Goal: Task Accomplishment & Management: Manage account settings

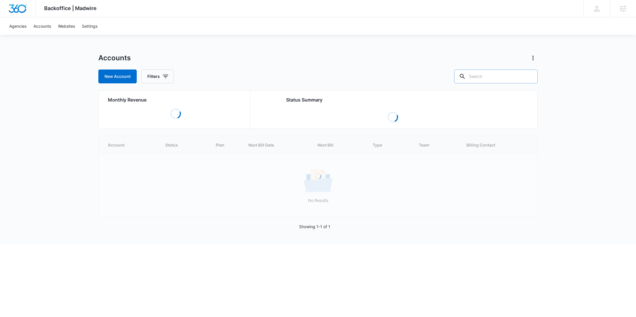
click at [508, 78] on input "text" at bounding box center [495, 76] width 83 height 14
paste input "M38728"
type input "M38728"
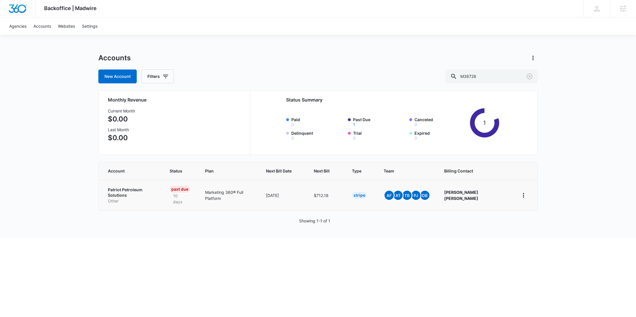
click at [134, 189] on p "Patriot Petroleum Solutions" at bounding box center [132, 192] width 48 height 11
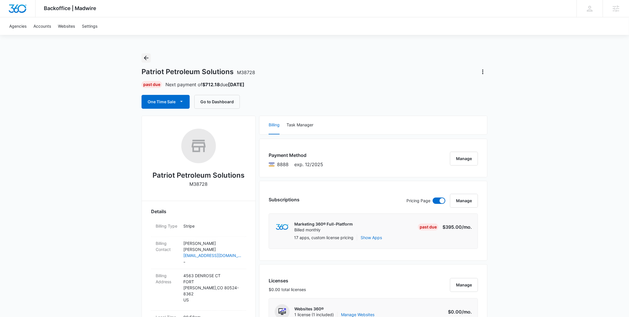
click at [148, 55] on icon "Back" at bounding box center [146, 57] width 7 height 7
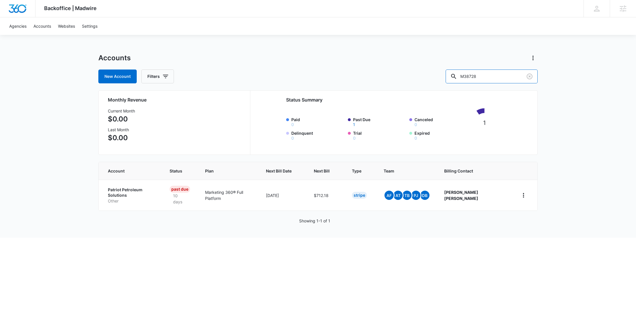
drag, startPoint x: 508, startPoint y: 73, endPoint x: 445, endPoint y: 73, distance: 63.1
click at [447, 73] on div "New Account Filters M38728" at bounding box center [317, 76] width 439 height 14
paste input "36866"
type input "M336866"
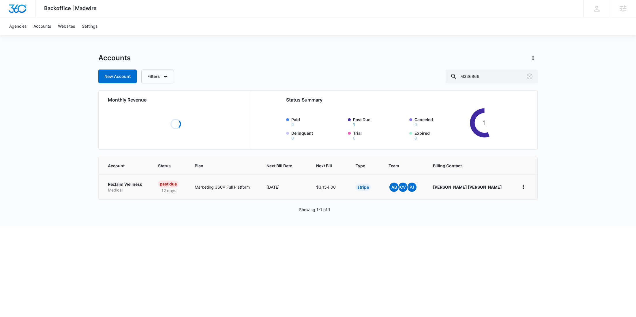
click at [127, 187] on p "Reclaim Wellness" at bounding box center [126, 184] width 36 height 6
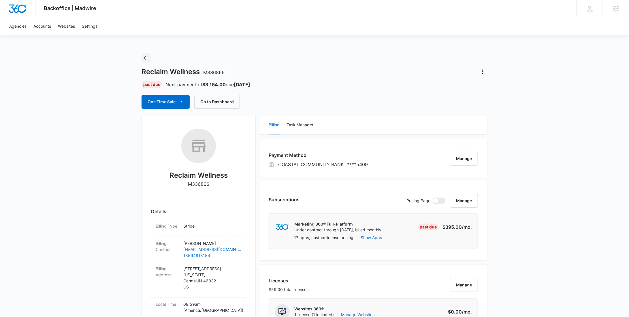
click at [146, 57] on icon "Back" at bounding box center [146, 57] width 7 height 7
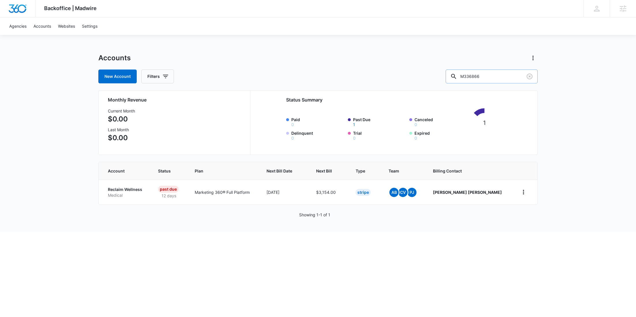
drag, startPoint x: 501, startPoint y: 81, endPoint x: 468, endPoint y: 80, distance: 33.2
click at [468, 80] on div "M336866" at bounding box center [491, 76] width 92 height 14
paste input "174804"
type input "M174804"
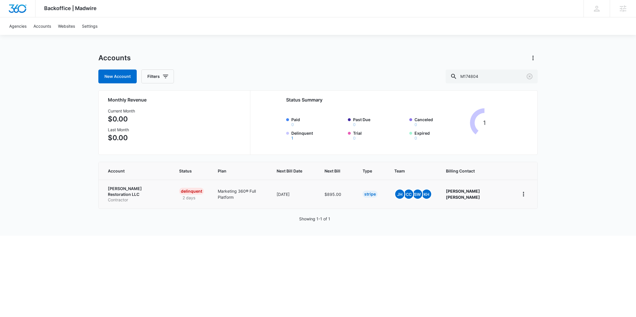
click at [145, 188] on p "Burton Restoration LLC" at bounding box center [136, 191] width 57 height 11
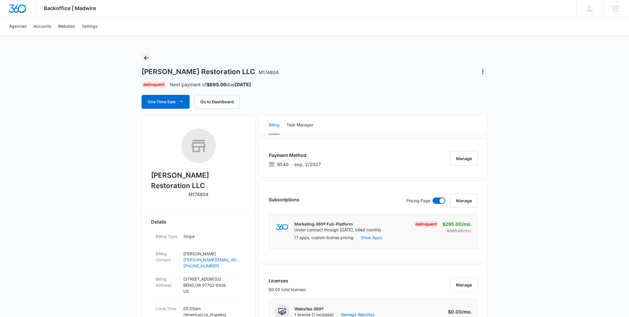
click at [145, 60] on icon "Back" at bounding box center [146, 57] width 7 height 7
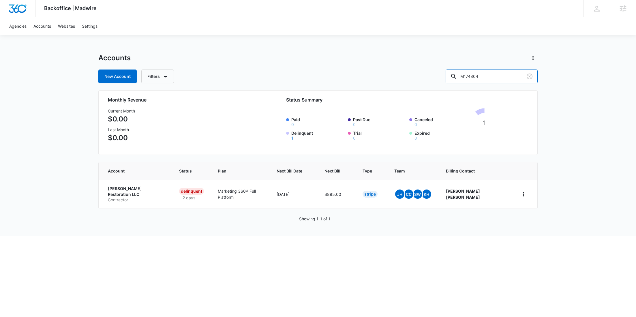
drag, startPoint x: 471, startPoint y: 82, endPoint x: 446, endPoint y: 82, distance: 24.5
click at [446, 82] on div "New Account Filters M174804" at bounding box center [317, 76] width 439 height 14
paste input "87060"
type input "M187060"
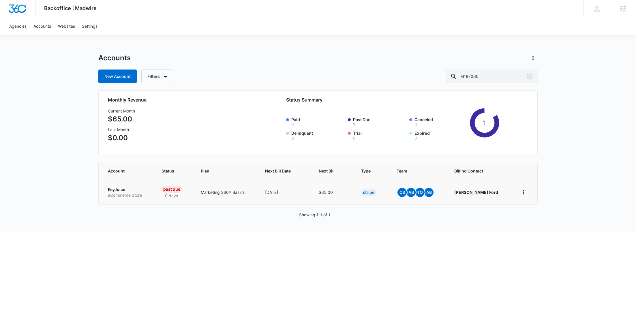
click at [124, 191] on p "KeyJuice" at bounding box center [128, 190] width 40 height 6
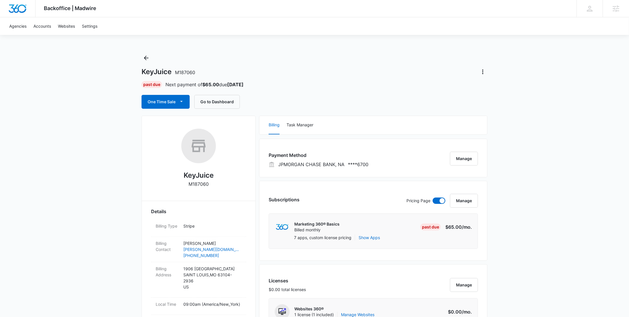
click at [199, 184] on p "M187060" at bounding box center [199, 183] width 20 height 7
copy p "M187060"
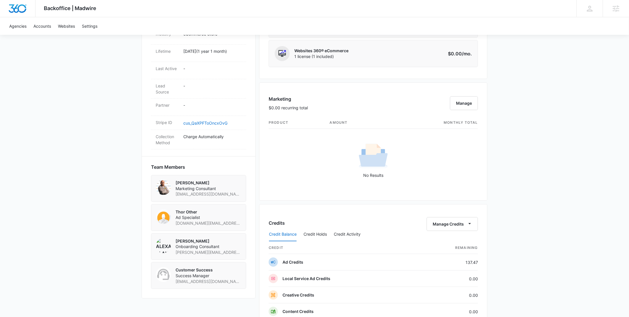
scroll to position [440, 0]
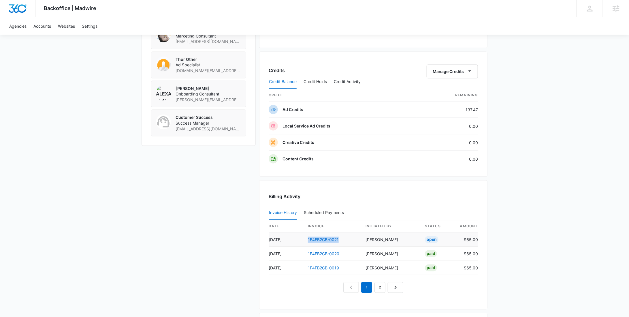
drag, startPoint x: 345, startPoint y: 237, endPoint x: 307, endPoint y: 238, distance: 37.5
click at [307, 238] on td "1F4FB2CB-0021" at bounding box center [332, 240] width 58 height 14
copy link "1F4FB2CB-0021"
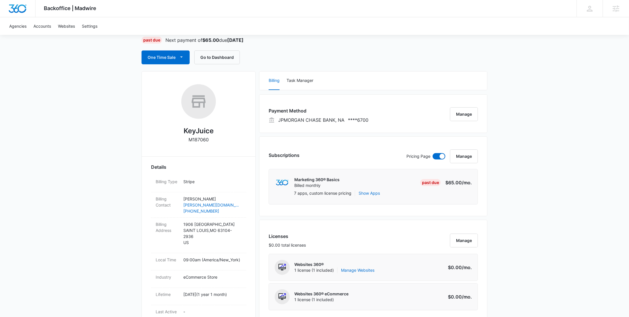
scroll to position [0, 0]
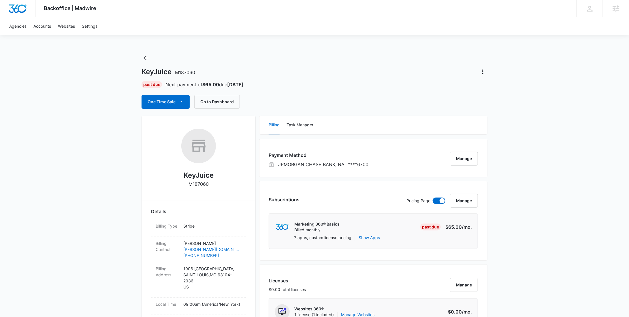
click at [203, 179] on h2 "KeyJuice" at bounding box center [199, 175] width 30 height 10
click at [201, 185] on p "M187060" at bounding box center [199, 183] width 20 height 7
copy p "M187060"
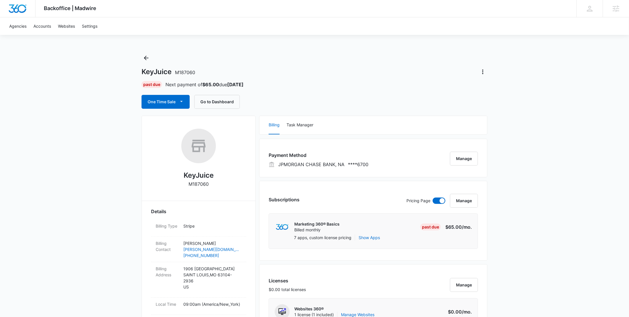
click at [206, 177] on h2 "KeyJuice" at bounding box center [199, 175] width 30 height 10
copy h2 "KeyJuice"
click at [144, 58] on icon "Back" at bounding box center [146, 57] width 7 height 7
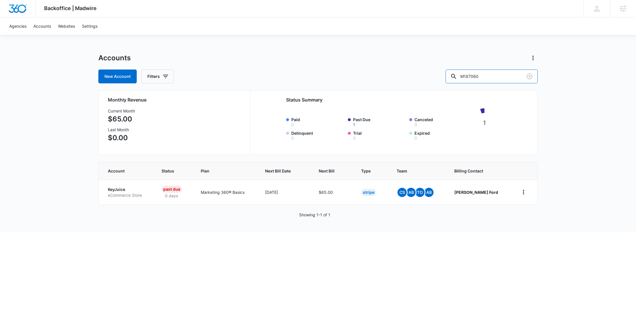
drag, startPoint x: 492, startPoint y: 76, endPoint x: 436, endPoint y: 78, distance: 55.7
click at [436, 78] on div "New Account Filters M187060" at bounding box center [317, 76] width 439 height 14
paste input "23126"
type input "M23126"
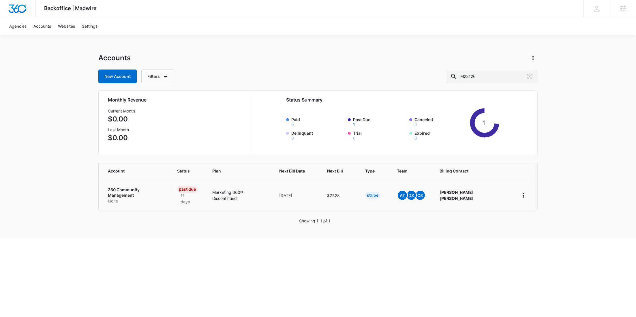
click at [144, 198] on p "None" at bounding box center [135, 201] width 55 height 6
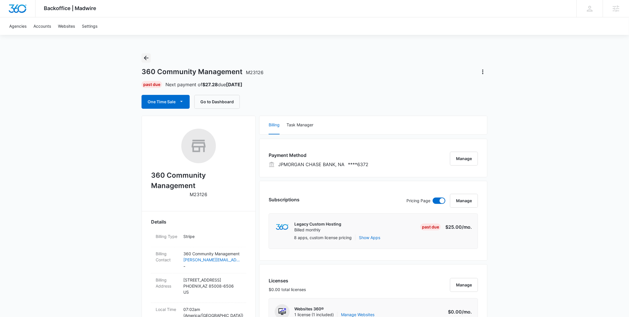
click at [143, 59] on icon "Back" at bounding box center [146, 57] width 7 height 7
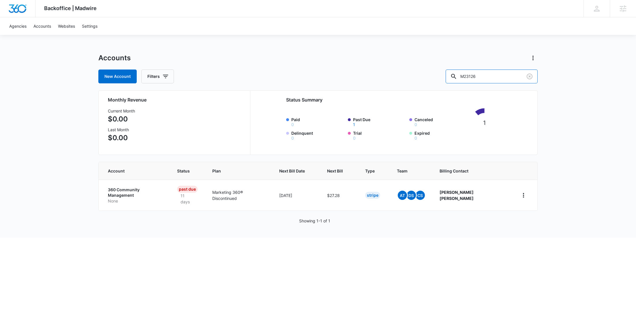
click at [454, 77] on div "New Account Filters M23126" at bounding box center [317, 76] width 439 height 14
paste input "318110"
type input "M318110"
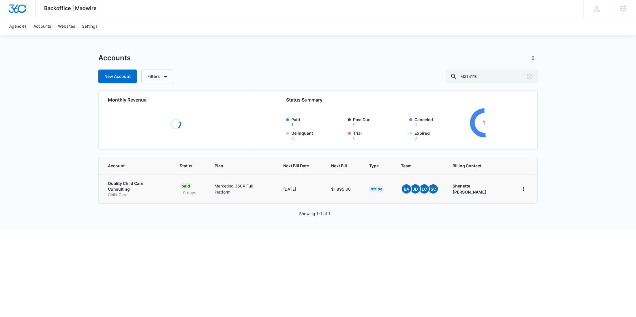
click at [128, 192] on p "Child Care" at bounding box center [137, 195] width 58 height 6
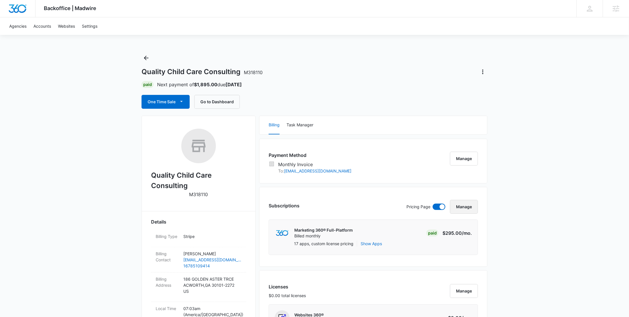
click at [471, 205] on button "Manage" at bounding box center [464, 207] width 28 height 14
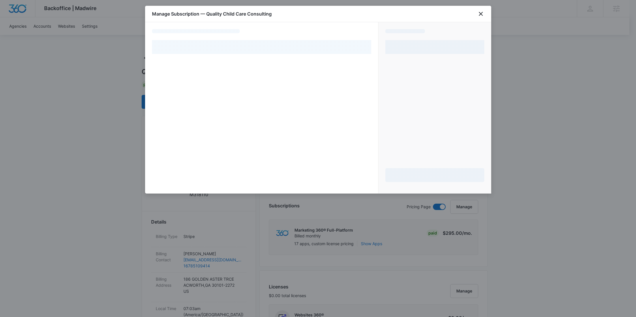
select select "MANUAL_INVOICE"
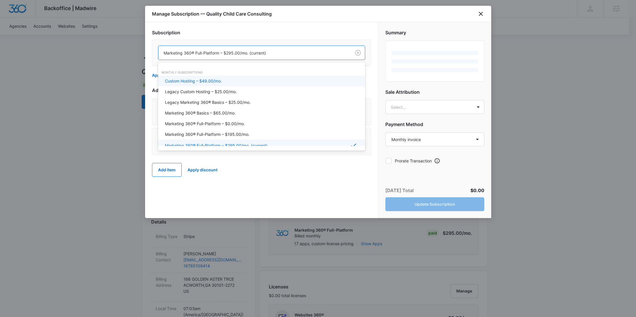
click at [252, 53] on div at bounding box center [253, 52] width 180 height 7
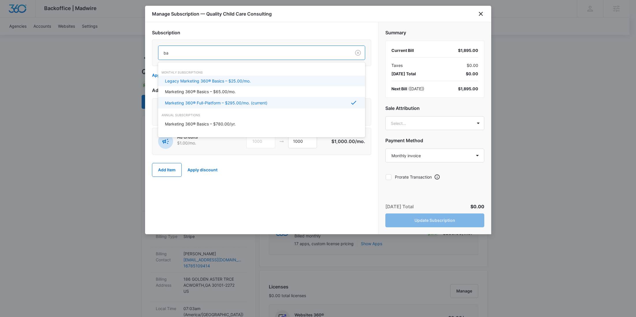
type input "bas"
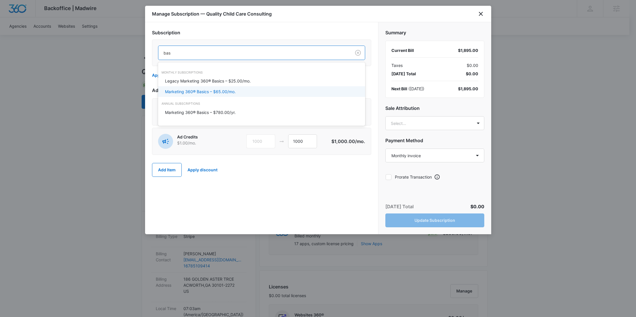
click at [228, 91] on p "Marketing 360® Basics – $65.00/mo." at bounding box center [200, 92] width 71 height 6
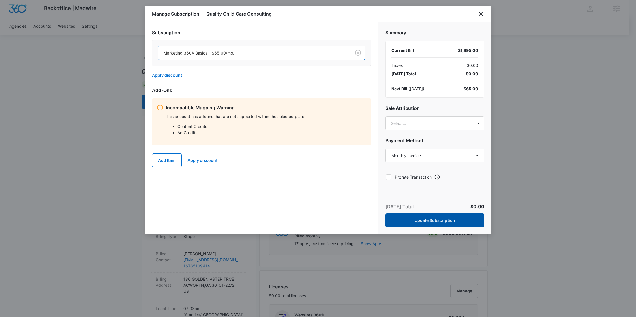
click at [432, 219] on button "Update Subscription" at bounding box center [434, 220] width 99 height 14
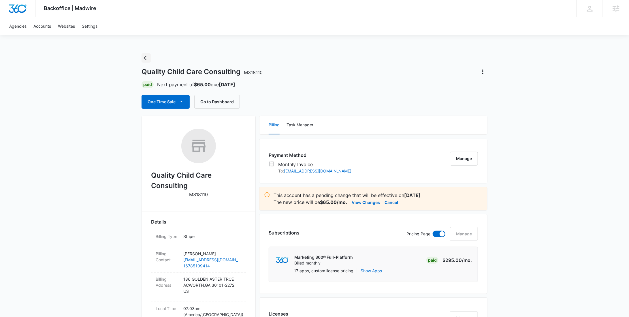
click at [145, 56] on icon "Back" at bounding box center [146, 57] width 7 height 7
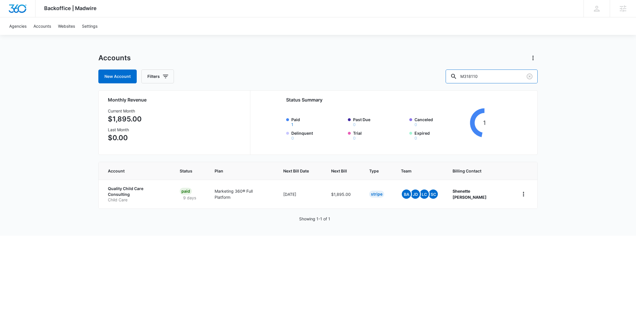
drag, startPoint x: 488, startPoint y: 78, endPoint x: 439, endPoint y: 73, distance: 49.5
click at [439, 73] on div "New Account Filters M318110" at bounding box center [317, 76] width 439 height 14
paste input "36229"
type input "M336229"
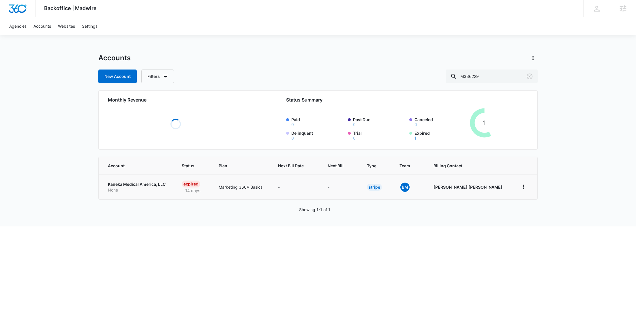
click at [126, 187] on p "None" at bounding box center [138, 190] width 60 height 6
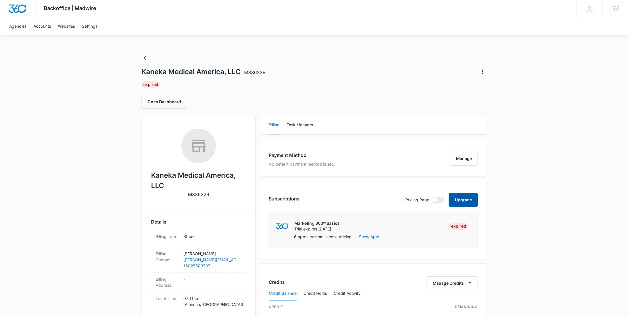
click at [471, 197] on button "Upgrade" at bounding box center [463, 200] width 29 height 14
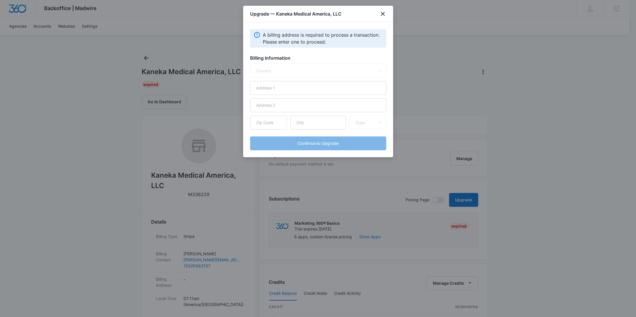
select select "US"
click at [300, 90] on input "text" at bounding box center [318, 88] width 136 height 14
paste input "2025 Woodburn Drive"
type input "2025 Woodburn Drive"
click at [328, 123] on input "text" at bounding box center [317, 123] width 55 height 14
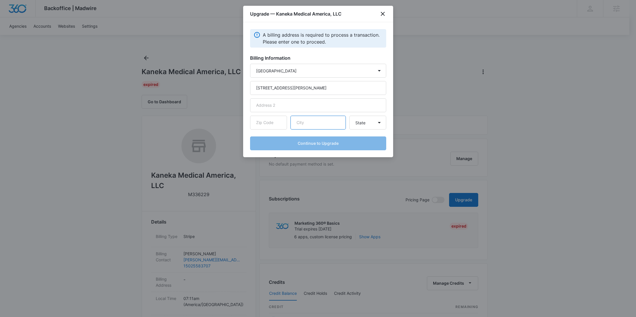
paste input "Myrtle Beach"
type input "Myrtle Beach"
click at [274, 123] on input "text" at bounding box center [268, 123] width 37 height 14
paste input "29579"
type input "29579"
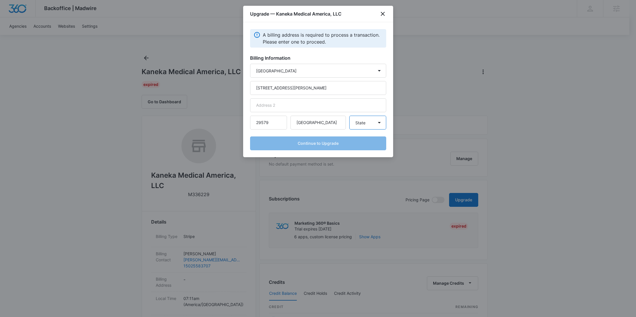
click at [378, 123] on select "State Alaska Alabama Arkansas American Samoa Arizona California Colorado Connec…" at bounding box center [367, 123] width 37 height 14
select select "SC"
click at [349, 116] on select "State Alaska Alabama Arkansas American Samoa Arizona California Colorado Connec…" at bounding box center [367, 123] width 37 height 14
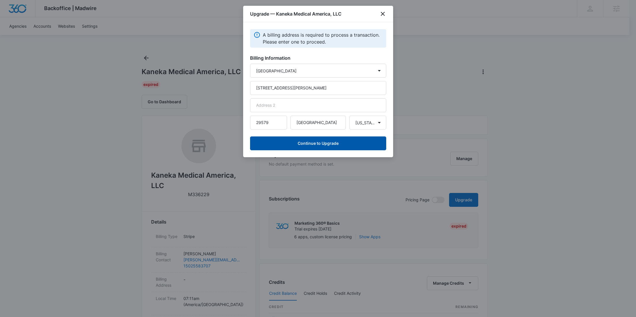
click at [327, 141] on button "Continue to Upgrade" at bounding box center [318, 143] width 136 height 14
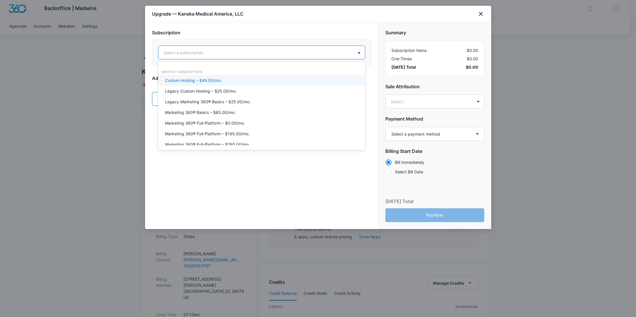
click at [273, 55] on div at bounding box center [254, 52] width 182 height 7
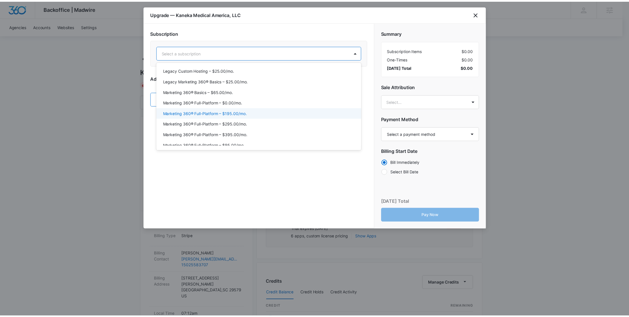
scroll to position [23, 0]
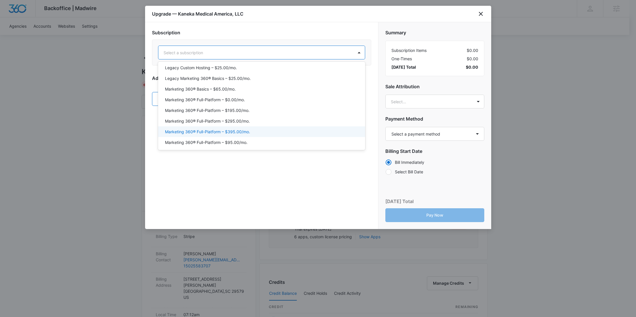
click at [261, 131] on div "Marketing 360® Full-Platform – $395.00/mo." at bounding box center [261, 132] width 192 height 6
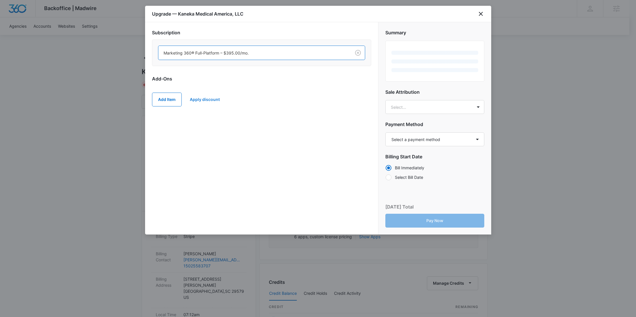
click at [214, 100] on button "Apply discount" at bounding box center [205, 100] width 42 height 14
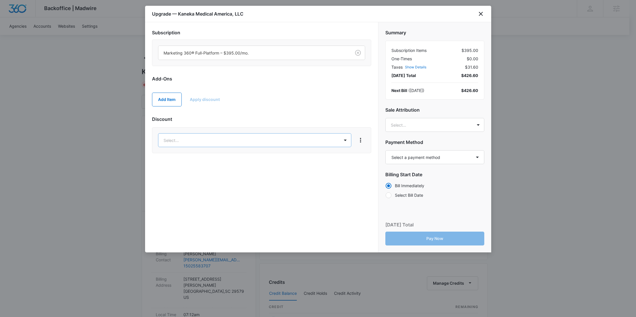
click at [220, 136] on body "Backoffice | Madwire Apps Settings RY Rochelle Young rochelle.young@madwire.com…" at bounding box center [318, 295] width 636 height 590
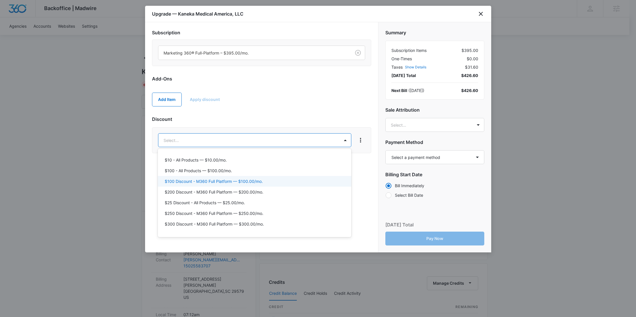
click at [257, 180] on p "$100 Discount - M360 Full Platform — $100.00/mo." at bounding box center [214, 181] width 98 height 6
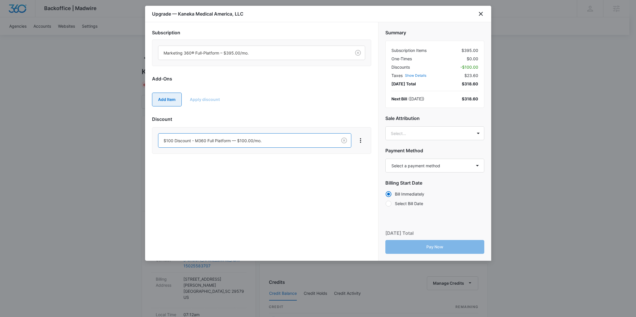
click at [164, 100] on button "Add Item" at bounding box center [167, 100] width 30 height 14
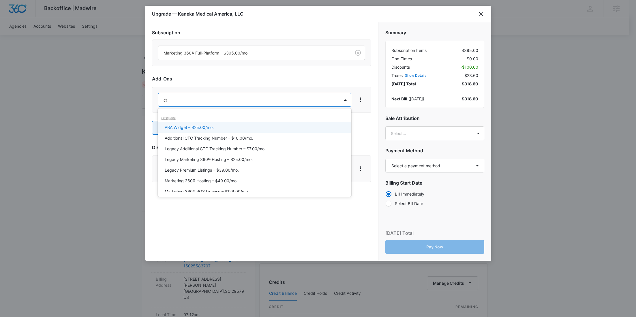
type input "cont"
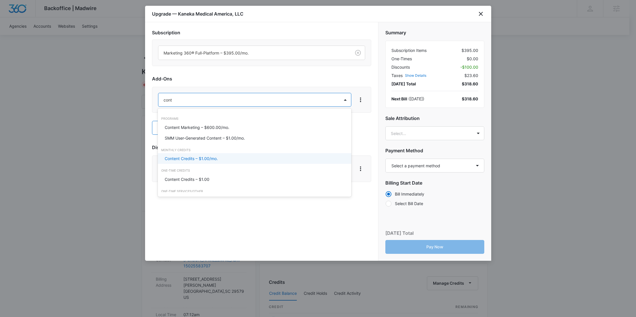
click at [184, 158] on p "Content Credits – $1.00/mo." at bounding box center [191, 158] width 53 height 6
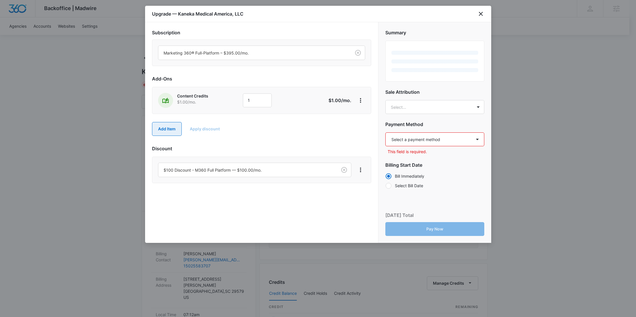
click at [169, 129] on button "Add Item" at bounding box center [167, 129] width 30 height 14
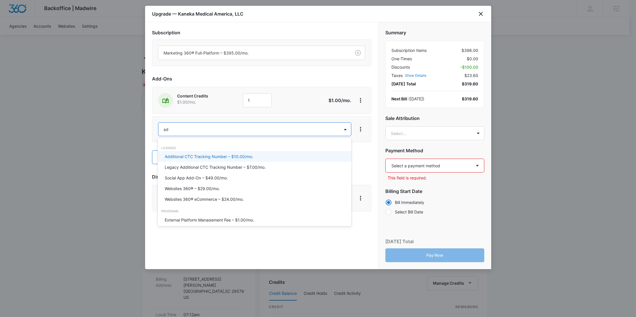
type input "ad c"
click at [181, 154] on p "Ad Credits – $1.00/mo." at bounding box center [186, 156] width 43 height 6
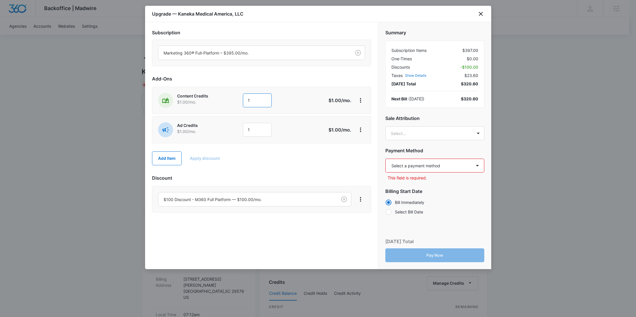
drag, startPoint x: 237, startPoint y: 100, endPoint x: 233, endPoint y: 100, distance: 4.3
click at [233, 100] on div "Content Credits $1.00 /mo. 1" at bounding box center [241, 100] width 166 height 15
type input "1200"
click at [233, 147] on div "Add Item Apply discount" at bounding box center [261, 158] width 219 height 25
drag, startPoint x: 262, startPoint y: 126, endPoint x: 235, endPoint y: 126, distance: 27.1
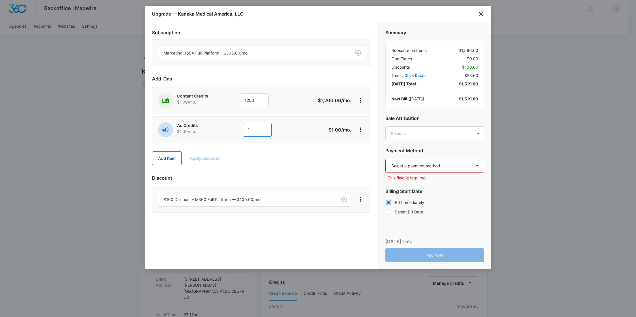
click at [236, 127] on div "Ad Credits $1.00 /mo. 1" at bounding box center [241, 129] width 166 height 15
type input "1000"
click at [423, 165] on select "Select a payment method American Express ending in 6006 New payment method Mont…" at bounding box center [434, 166] width 99 height 14
select select "pm_1S54oWA4n8RTgNjUSC55Hhl2"
click at [385, 159] on select "Select a payment method American Express ending in 6006 New payment method Mont…" at bounding box center [434, 166] width 99 height 14
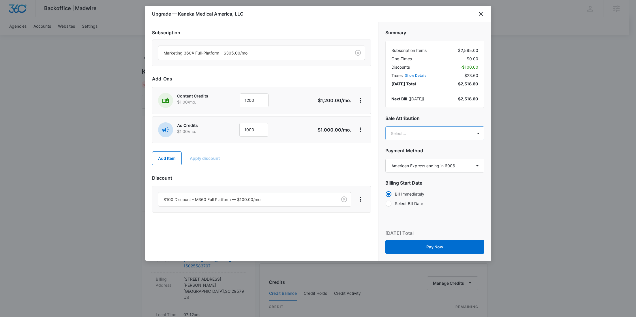
click at [436, 132] on body "Backoffice | Madwire Apps Settings RY Rochelle Young rochelle.young@madwire.com…" at bounding box center [318, 295] width 636 height 590
paste input "Miller"
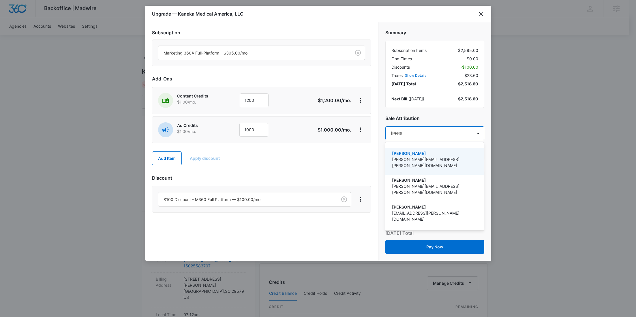
type input "Miller"
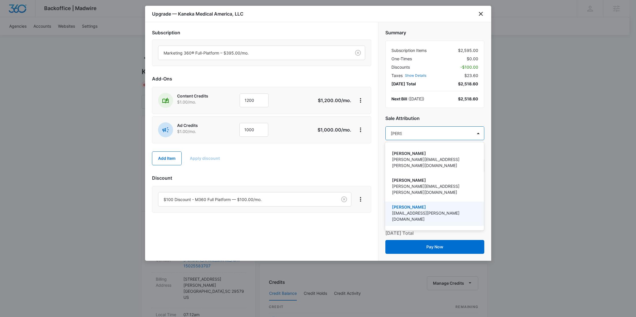
click at [426, 210] on p "ben.miller@madwire.com" at bounding box center [434, 216] width 84 height 12
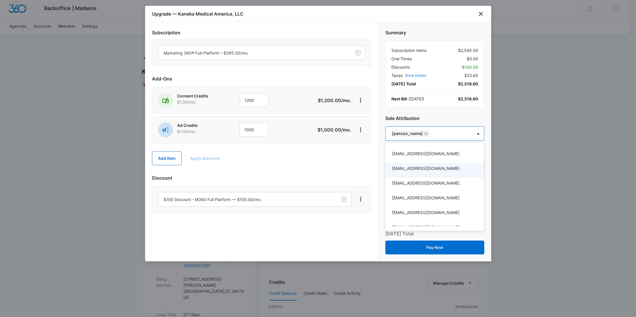
click at [342, 27] on div at bounding box center [318, 158] width 636 height 317
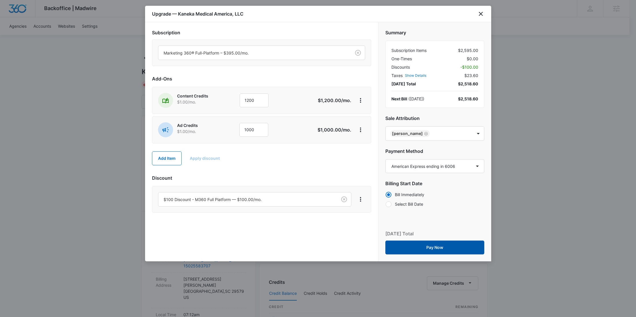
click at [445, 243] on button "Pay Now" at bounding box center [434, 247] width 99 height 14
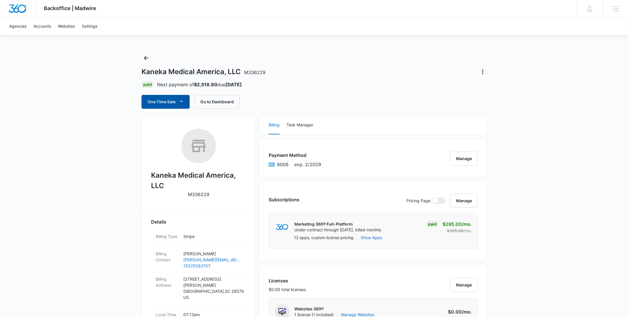
click at [159, 101] on button "One Time Sale" at bounding box center [166, 102] width 48 height 14
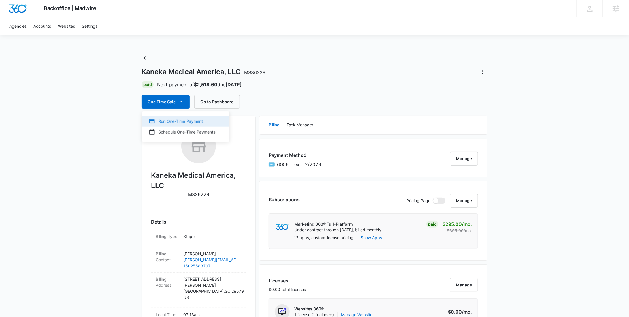
click at [164, 120] on div "Run One-Time Payment" at bounding box center [182, 121] width 67 height 6
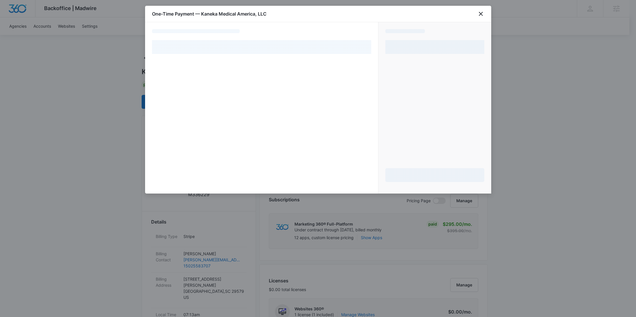
select select "pm_1S54oWA4n8RTgNjUSC55Hhl2"
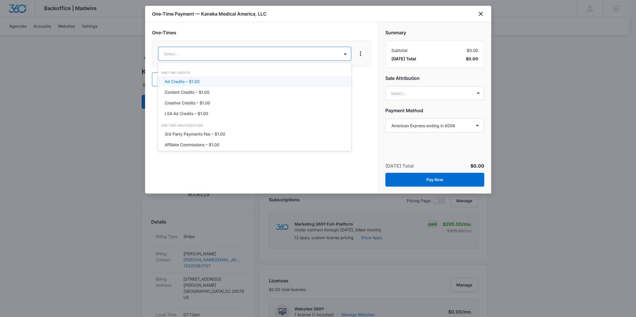
click at [200, 82] on div "Ad Credits – $1.00" at bounding box center [254, 81] width 178 height 6
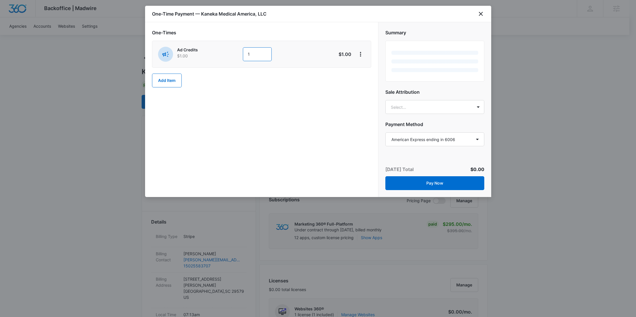
drag, startPoint x: 265, startPoint y: 57, endPoint x: 220, endPoint y: 55, distance: 45.3
click at [220, 56] on div "Ad Credits $1.00 1" at bounding box center [241, 54] width 166 height 15
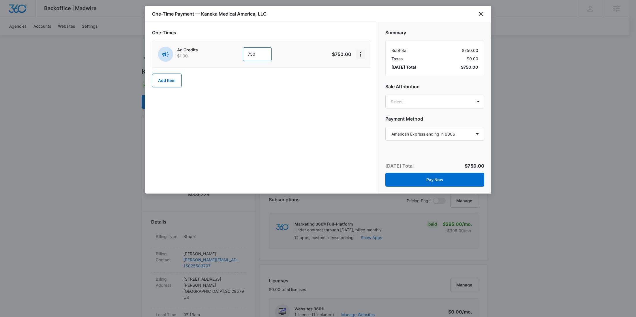
type input "750"
click at [358, 56] on icon "View More" at bounding box center [360, 54] width 7 height 7
click at [370, 72] on button "Add Discount" at bounding box center [379, 70] width 46 height 9
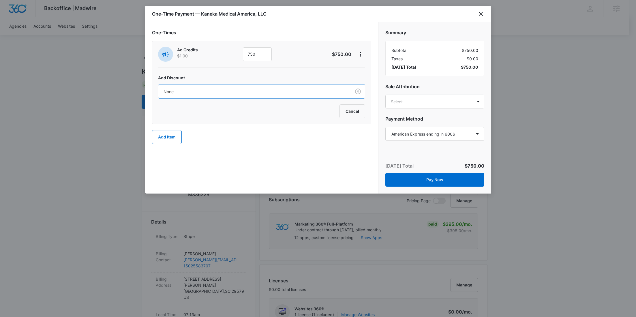
click at [255, 90] on div at bounding box center [253, 91] width 180 height 7
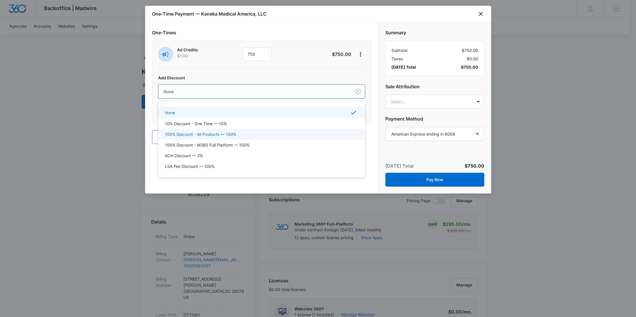
click at [228, 133] on p "100% Discount - All Products — 100%" at bounding box center [200, 134] width 71 height 6
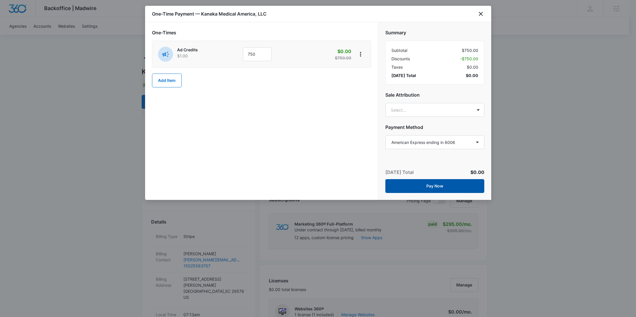
click at [454, 186] on button "Pay Now" at bounding box center [434, 186] width 99 height 14
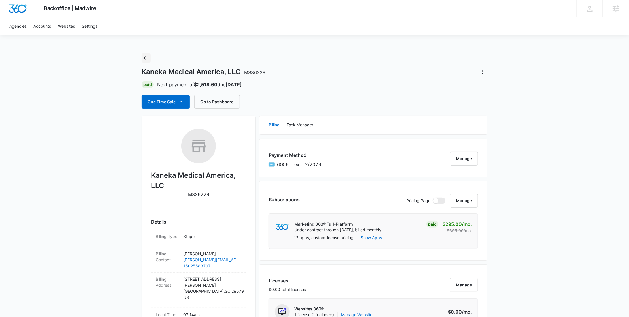
click at [148, 56] on icon "Back" at bounding box center [146, 57] width 7 height 7
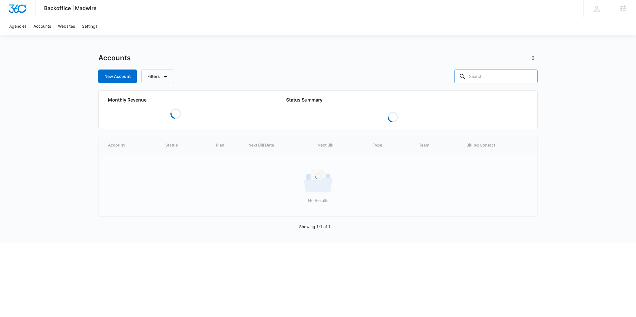
drag, startPoint x: 530, startPoint y: 75, endPoint x: 496, endPoint y: 82, distance: 35.1
click at [529, 75] on div at bounding box center [529, 76] width 9 height 14
click at [495, 78] on input "text" at bounding box center [495, 76] width 83 height 14
paste input "M336474"
type input "M336474"
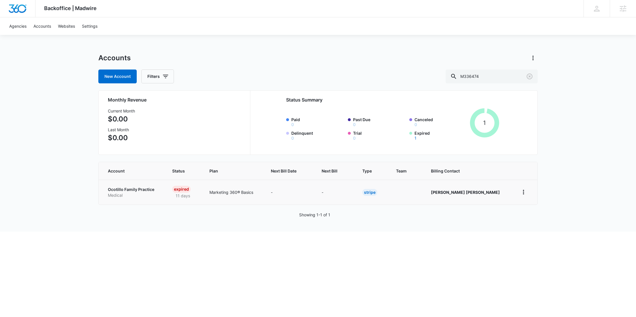
click at [133, 192] on p "Medical" at bounding box center [133, 195] width 50 height 6
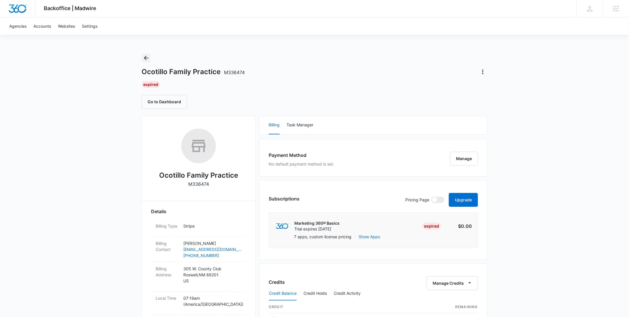
click at [145, 56] on icon "Back" at bounding box center [146, 57] width 7 height 7
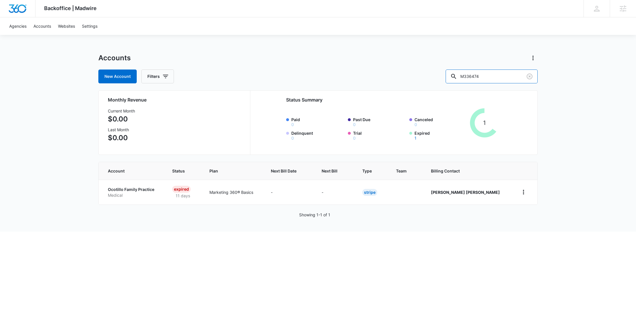
drag, startPoint x: 498, startPoint y: 75, endPoint x: 446, endPoint y: 78, distance: 52.3
click at [446, 78] on div "New Account Filters M336474" at bounding box center [317, 76] width 439 height 14
paste input "3"
type input "M336473"
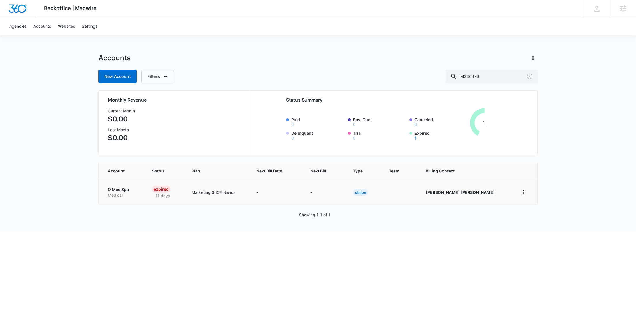
click at [121, 193] on p "Medical" at bounding box center [123, 195] width 30 height 6
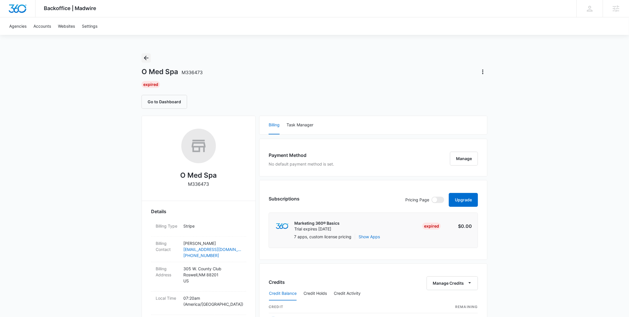
click at [147, 61] on icon "Back" at bounding box center [146, 57] width 7 height 7
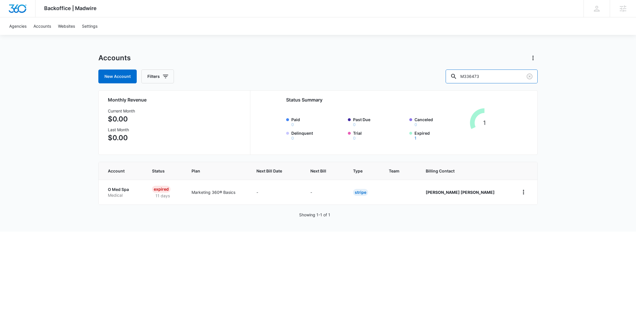
drag, startPoint x: 497, startPoint y: 74, endPoint x: 454, endPoint y: 74, distance: 42.7
click at [455, 74] on div "New Account Filters M336473" at bounding box center [317, 76] width 439 height 14
paste input "648"
type input "M336648"
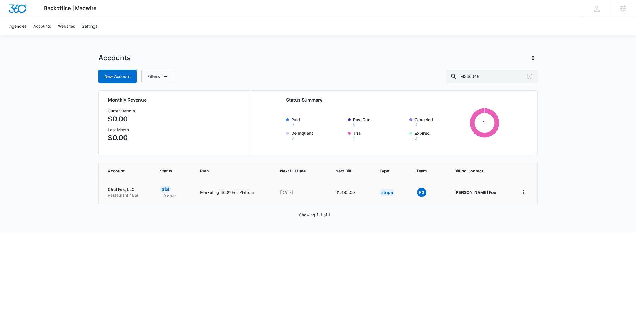
click at [125, 191] on p "Chef Fox, LLC" at bounding box center [127, 190] width 38 height 6
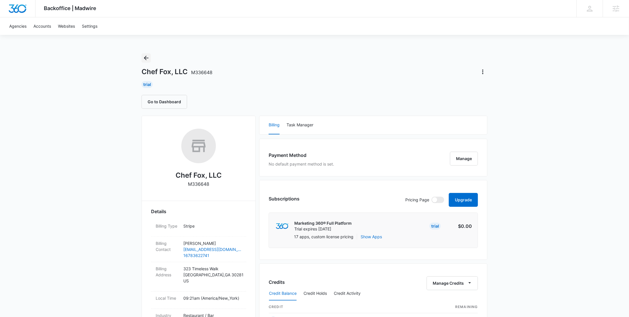
click at [143, 59] on icon "Back" at bounding box center [146, 57] width 7 height 7
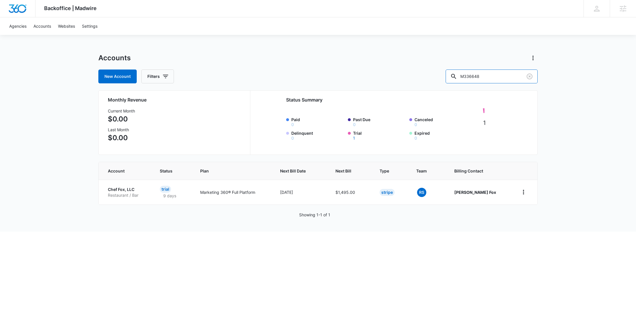
drag, startPoint x: 507, startPoint y: 76, endPoint x: 435, endPoint y: 74, distance: 71.5
click at [440, 76] on div "New Account Filters M336648" at bounding box center [317, 76] width 439 height 14
paste input "870"
type input "M38708"
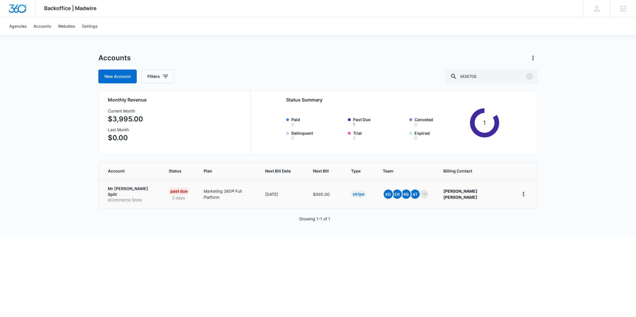
click at [120, 189] on p "Mr Mini Split" at bounding box center [131, 191] width 47 height 11
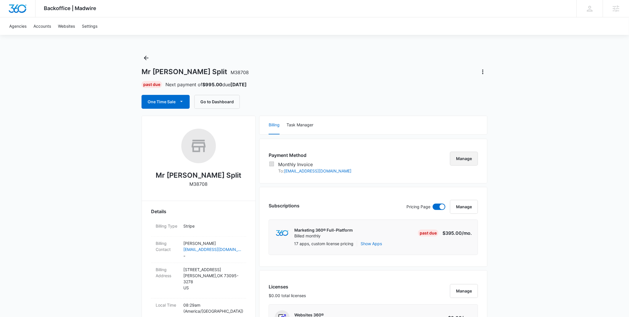
click at [472, 158] on button "Manage" at bounding box center [464, 159] width 28 height 14
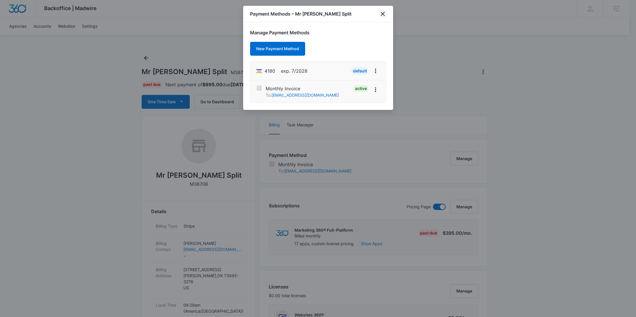
click at [382, 14] on icon "close" at bounding box center [383, 14] width 4 height 4
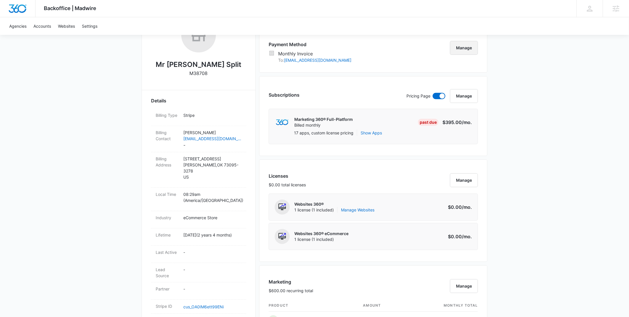
scroll to position [320, 0]
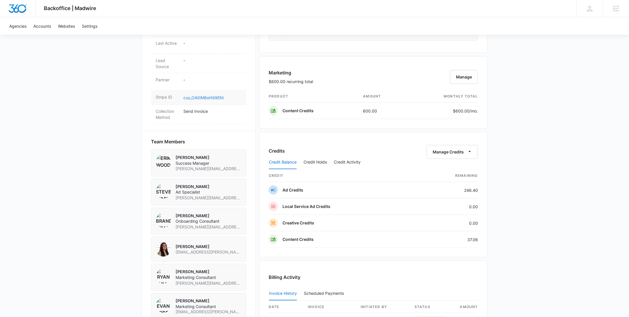
click at [214, 95] on link "cus_OA0IM6ett99ENi" at bounding box center [203, 97] width 40 height 5
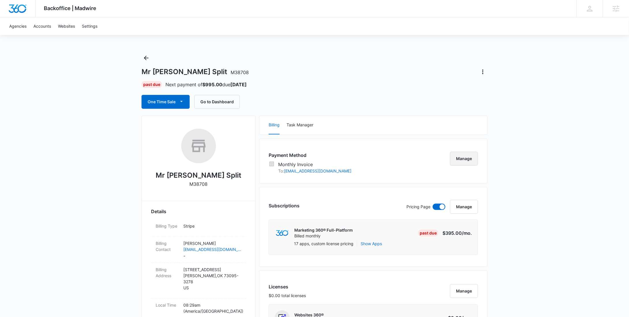
click at [468, 161] on button "Manage" at bounding box center [464, 159] width 28 height 14
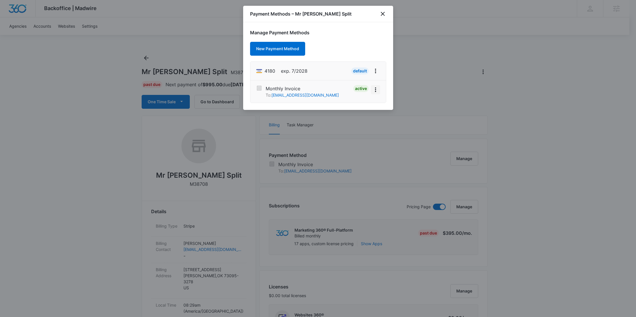
click at [378, 89] on icon "View More" at bounding box center [375, 89] width 7 height 7
click at [356, 77] on button "Deactivate" at bounding box center [358, 73] width 41 height 9
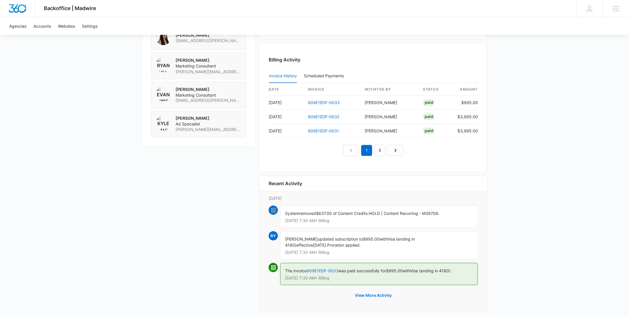
scroll to position [534, 0]
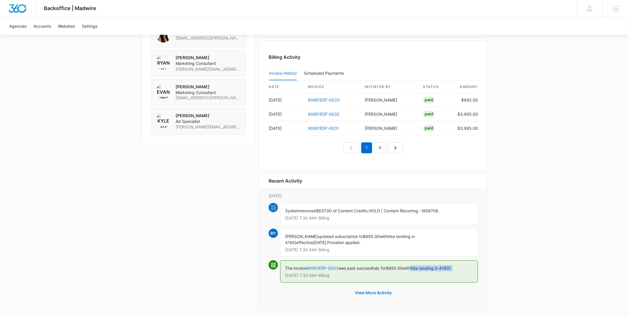
drag, startPoint x: 454, startPoint y: 269, endPoint x: 417, endPoint y: 265, distance: 37.1
click at [417, 265] on div "The invoice 909E1EDF-0033 was paid successfully for $995.00 with Visa (ending i…" at bounding box center [379, 271] width 198 height 22
copy span "Visa (ending in 4180)."
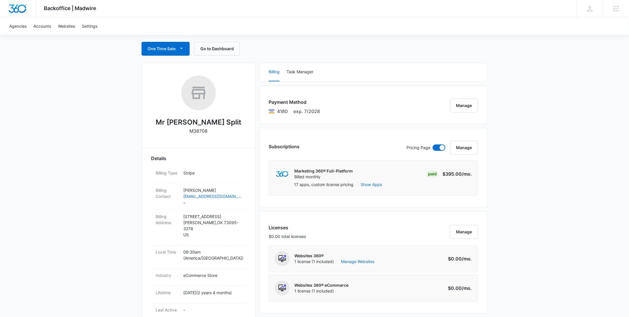
scroll to position [0, 0]
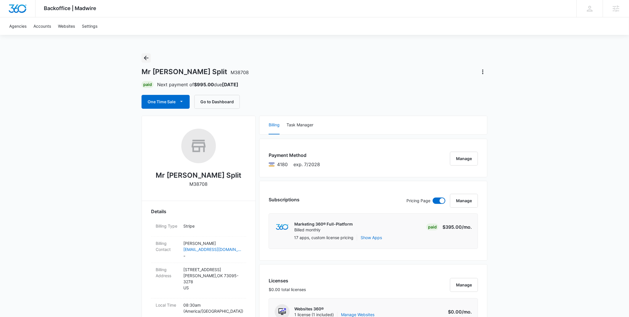
click at [143, 57] on icon "Back" at bounding box center [146, 57] width 7 height 7
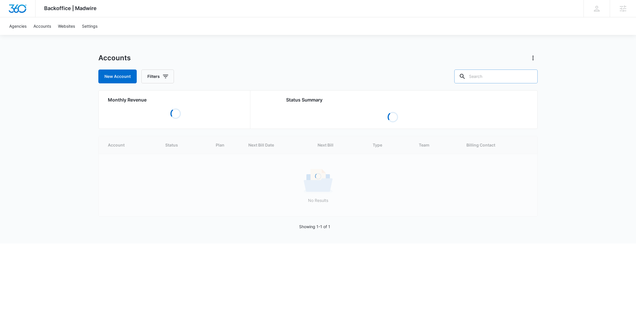
click at [504, 79] on input "text" at bounding box center [495, 76] width 83 height 14
paste input "M336648"
type input "M336648"
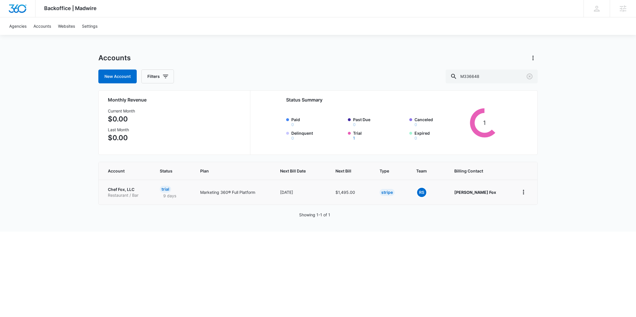
click at [120, 194] on p "Restaurant / Bar" at bounding box center [127, 195] width 38 height 6
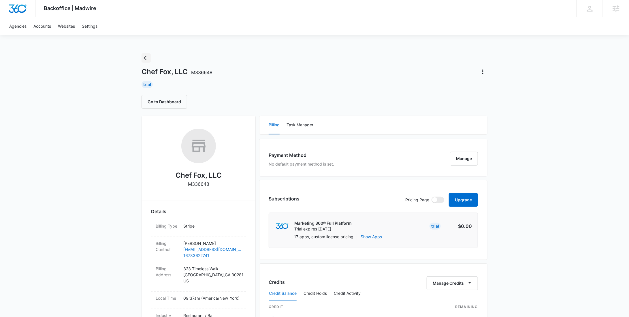
click at [146, 57] on icon "Back" at bounding box center [146, 57] width 7 height 7
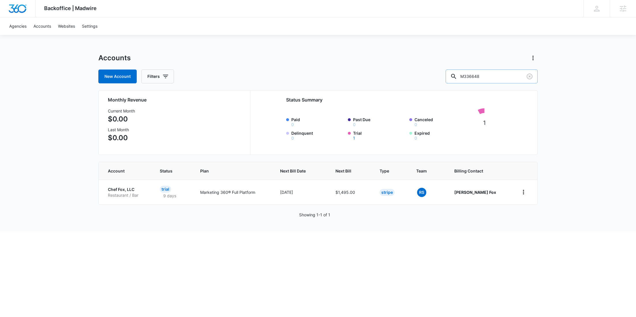
drag, startPoint x: 505, startPoint y: 80, endPoint x: 464, endPoint y: 80, distance: 40.7
click at [464, 80] on input "M336648" at bounding box center [491, 76] width 92 height 14
paste input "30"
type input "M336630"
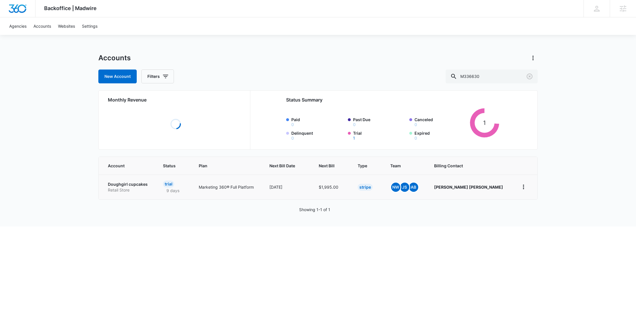
click at [120, 187] on p "Doughgirl cupcakes" at bounding box center [128, 184] width 41 height 6
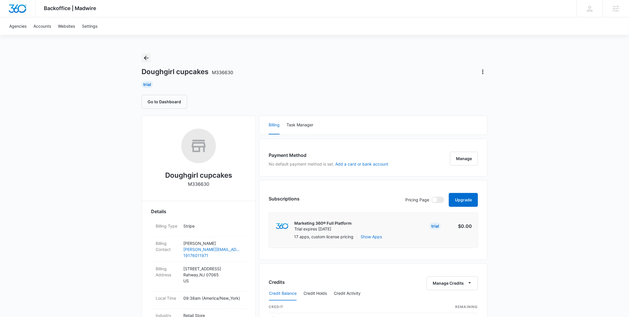
click at [144, 58] on icon "Back" at bounding box center [146, 57] width 7 height 7
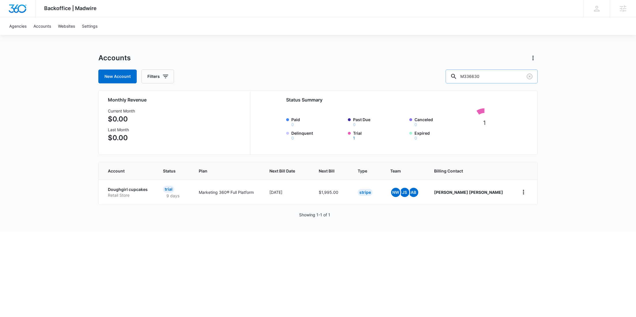
drag, startPoint x: 501, startPoint y: 78, endPoint x: 465, endPoint y: 76, distance: 35.5
click at [466, 76] on div "M336630" at bounding box center [491, 76] width 92 height 14
paste input "903"
type input "M33903"
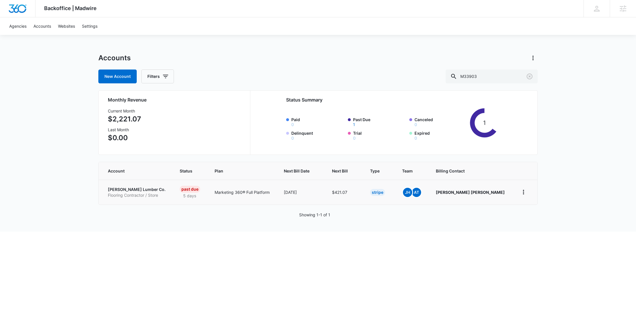
click at [113, 189] on p "[PERSON_NAME] Lumber Co." at bounding box center [137, 190] width 58 height 6
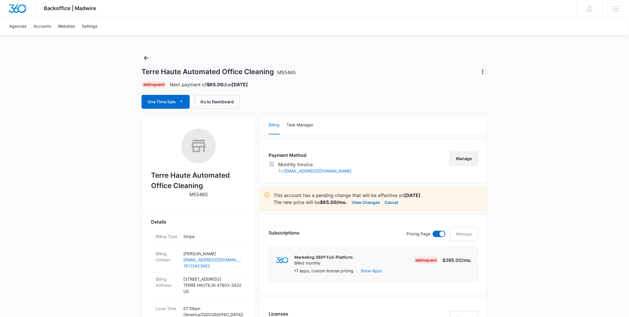
click at [467, 161] on button "Manage" at bounding box center [464, 159] width 28 height 14
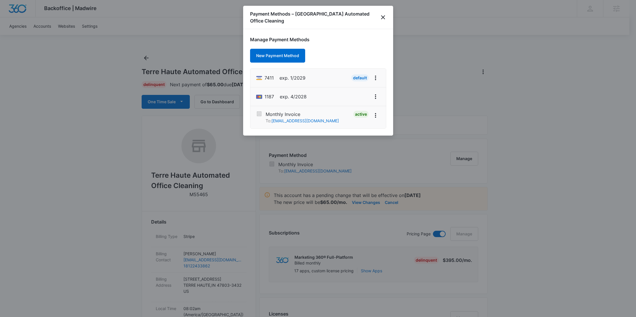
click at [270, 79] on span "7411" at bounding box center [268, 77] width 9 height 7
copy span "7411"
click at [381, 18] on icon "close" at bounding box center [382, 17] width 7 height 7
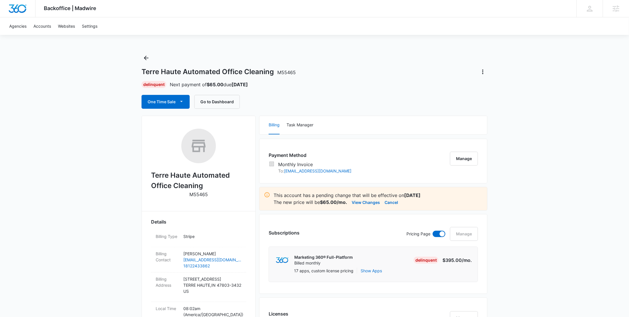
click at [398, 206] on div "This account has a pending change that will be effective on [DATE] The new pric…" at bounding box center [373, 199] width 228 height 24
click at [394, 203] on button "Cancel" at bounding box center [392, 202] width 14 height 7
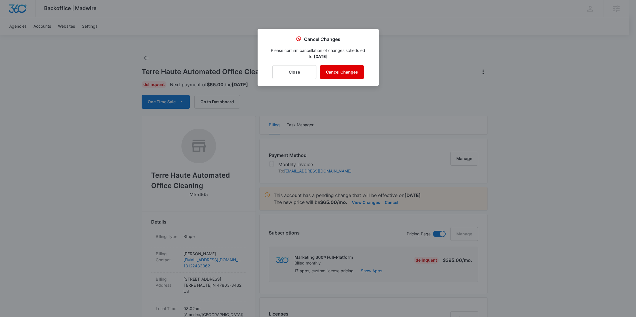
click at [333, 69] on button "Cancel Changes" at bounding box center [342, 72] width 44 height 14
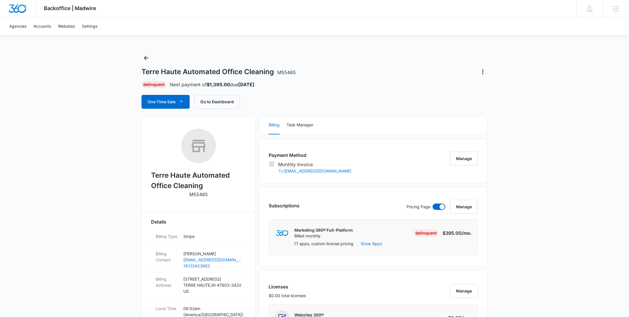
click at [483, 67] on div "Terre Haute Automated Office Cleaning M55465 Delinquent Next payment of $1,395.…" at bounding box center [315, 80] width 346 height 55
click at [483, 69] on icon "Actions" at bounding box center [482, 71] width 7 height 7
click at [494, 105] on div "Close Account" at bounding box center [500, 105] width 28 height 4
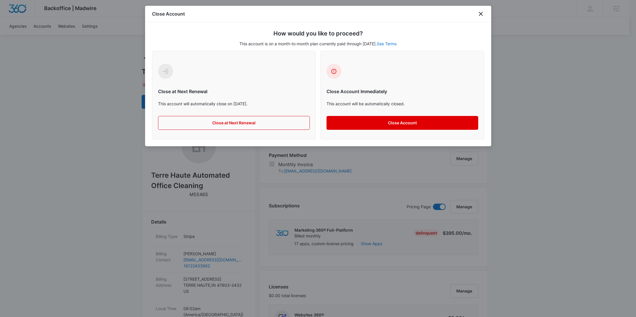
click at [409, 124] on button "Close Account" at bounding box center [402, 123] width 152 height 14
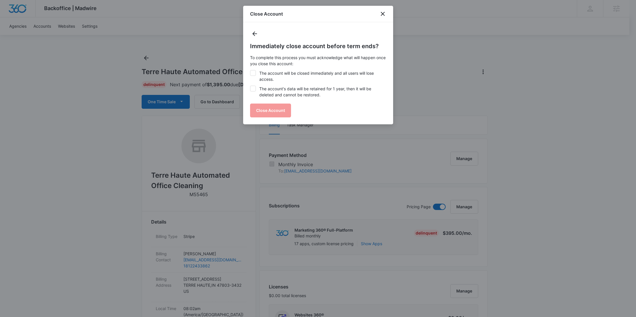
click at [292, 77] on label "The account will be closed immediately and all users will lose access." at bounding box center [318, 76] width 136 height 12
click at [250, 70] on input "The account will be closed immediately and all users will lose access." at bounding box center [250, 70] width 0 height 0
checkbox input "true"
click at [287, 94] on label "The account's data will be retained for 1 year, then it will be deleted and can…" at bounding box center [318, 92] width 136 height 12
click at [250, 86] on input "The account's data will be retained for 1 year, then it will be deleted and can…" at bounding box center [250, 86] width 0 height 0
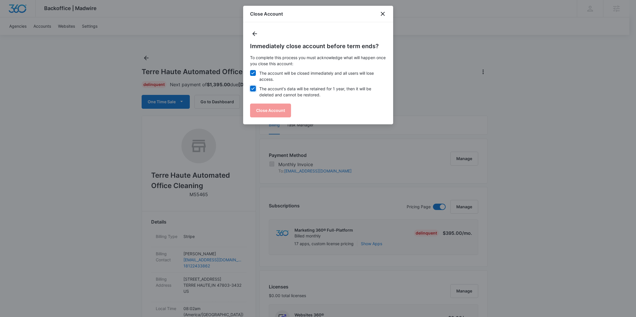
checkbox input "true"
click at [275, 111] on button "Close Account" at bounding box center [270, 111] width 41 height 14
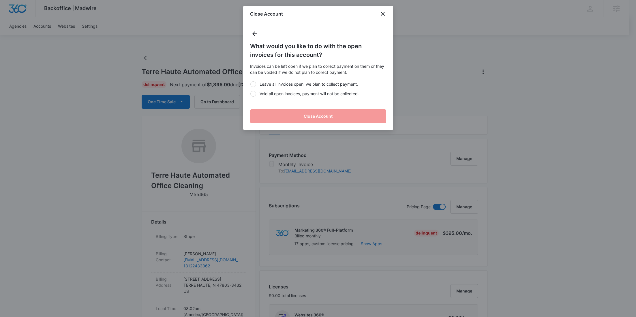
click at [275, 94] on label "Void all open invoices, payment will not be collected." at bounding box center [318, 94] width 136 height 6
click at [250, 94] on input "Void all open invoices, payment will not be collected." at bounding box center [250, 93] width 0 height 0
radio input "true"
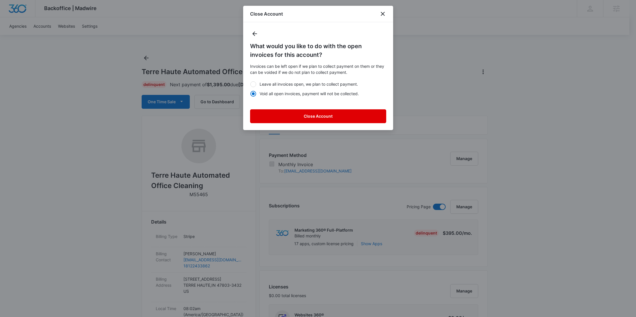
click at [273, 117] on button "Close Account" at bounding box center [318, 116] width 136 height 14
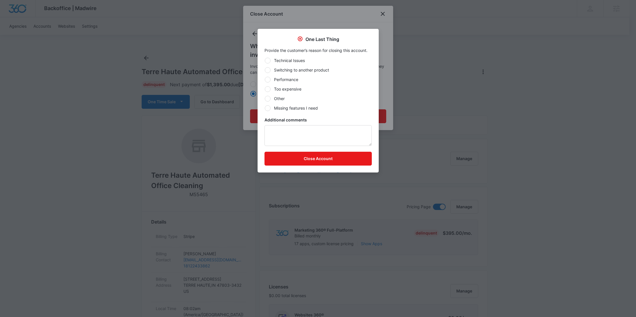
click at [278, 101] on label "Other" at bounding box center [317, 98] width 107 height 6
click at [265, 99] on input "Other" at bounding box center [264, 98] width 0 height 0
radio input "true"
click at [278, 99] on label "Other" at bounding box center [317, 98] width 107 height 6
click at [265, 99] on input "Other" at bounding box center [264, 98] width 0 height 0
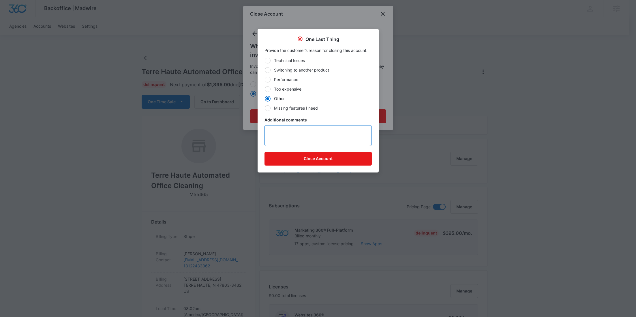
click at [281, 133] on textarea "Additional comments" at bounding box center [317, 135] width 107 height 21
type textarea "Past due downgrade"
click at [303, 157] on button "Close Account" at bounding box center [317, 159] width 107 height 14
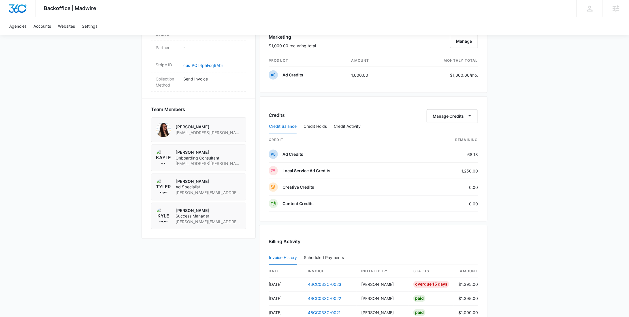
scroll to position [463, 0]
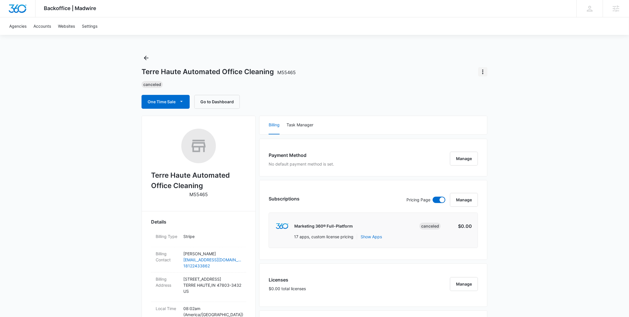
click at [486, 70] on icon "Actions" at bounding box center [482, 71] width 7 height 7
click at [492, 86] on div "Update Status" at bounding box center [500, 88] width 28 height 4
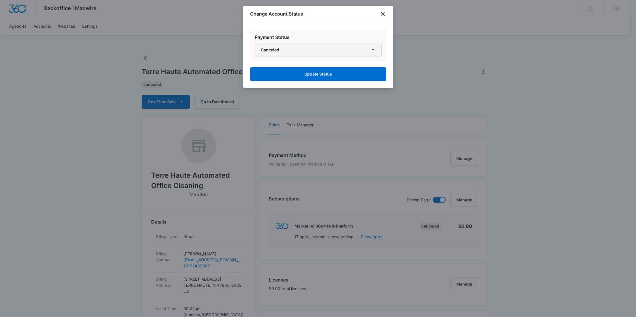
click at [331, 46] on button "Canceled" at bounding box center [318, 50] width 127 height 14
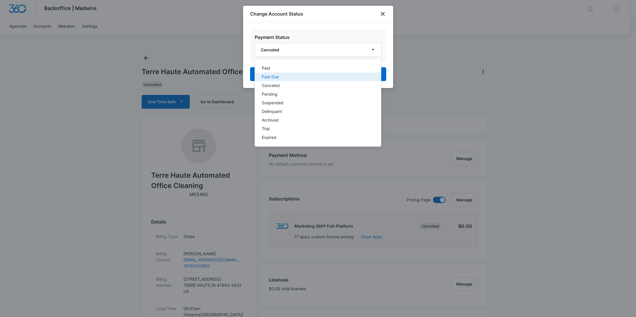
click at [279, 80] on button "Past Due" at bounding box center [318, 77] width 126 height 9
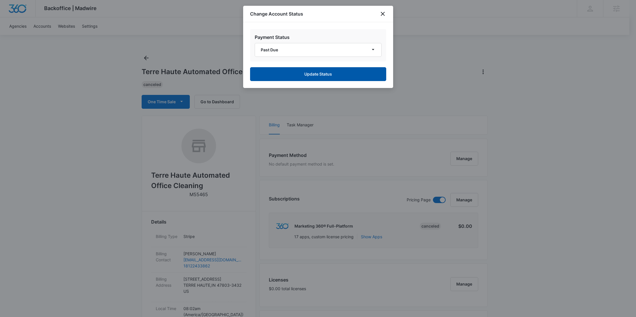
click at [304, 80] on button "Update Status" at bounding box center [318, 74] width 136 height 14
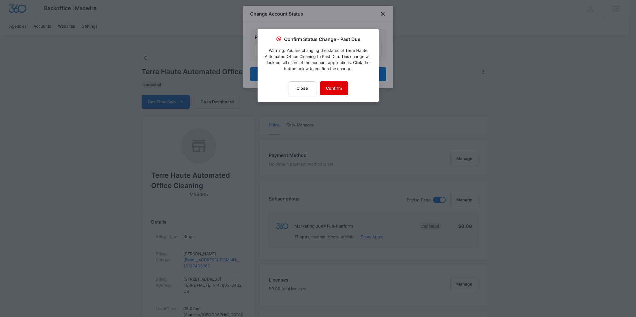
click at [335, 85] on button "Confirm" at bounding box center [334, 88] width 28 height 14
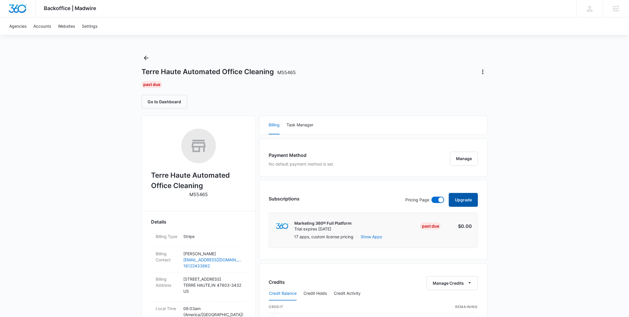
click at [471, 203] on button "Upgrade" at bounding box center [463, 200] width 29 height 14
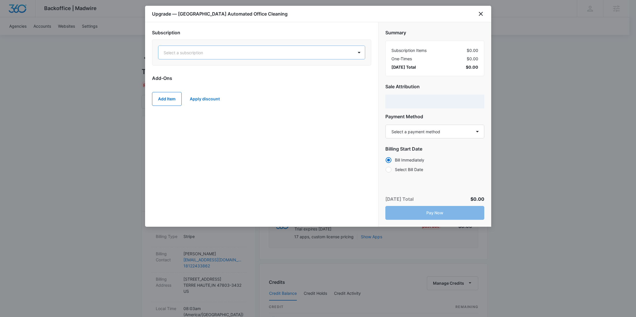
click at [249, 56] on div at bounding box center [254, 52] width 182 height 7
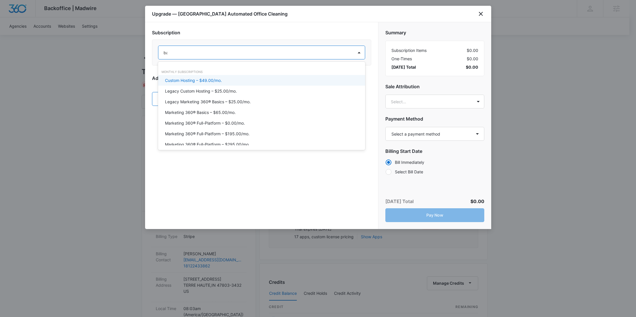
type input "bas"
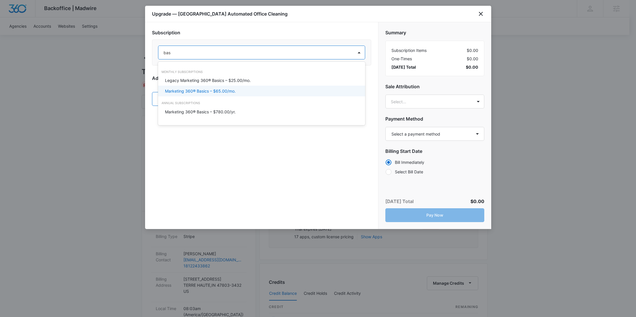
click at [238, 94] on div "Marketing 360® Basics – $65.00/mo." at bounding box center [261, 91] width 192 height 6
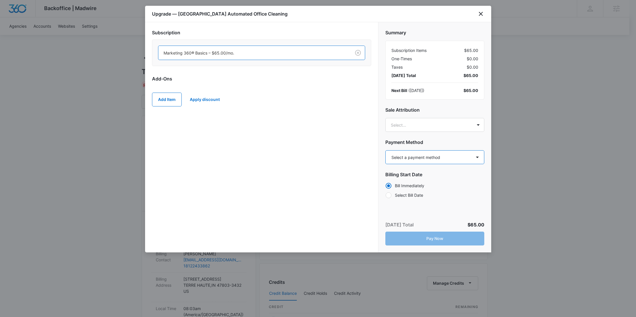
click at [437, 161] on select "Select a payment method Visa ending in 7411 Mastercard ending in 1187 New payme…" at bounding box center [434, 157] width 99 height 14
select select "pm_1ReH5PA4n8RTgNjUq9a3ww1N"
click at [385, 150] on select "Select a payment method Visa ending in 7411 Mastercard ending in 1187 New payme…" at bounding box center [434, 157] width 99 height 14
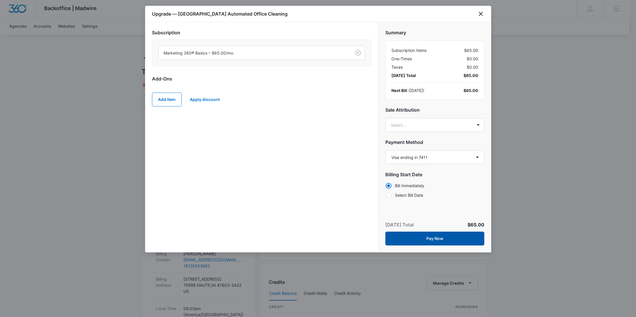
click at [438, 235] on button "Pay Now" at bounding box center [434, 239] width 99 height 14
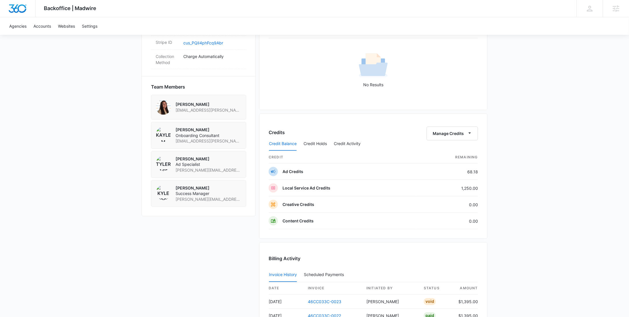
scroll to position [286, 0]
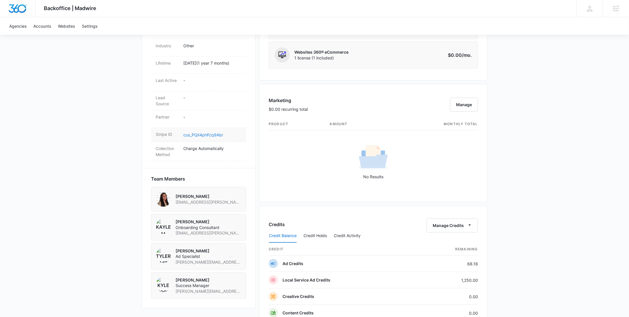
click at [204, 137] on link "cus_PQiI4phFcq9Abr" at bounding box center [203, 134] width 40 height 5
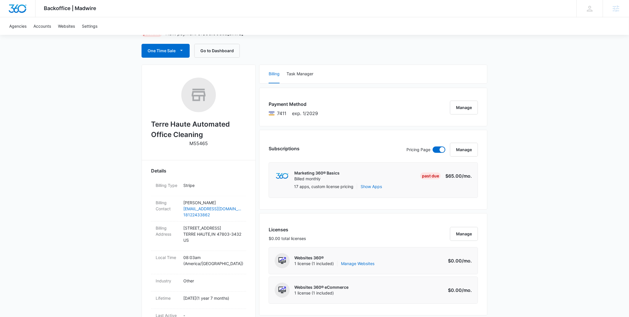
scroll to position [0, 0]
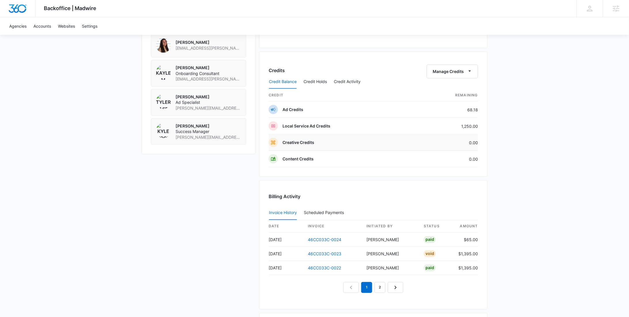
scroll to position [622, 0]
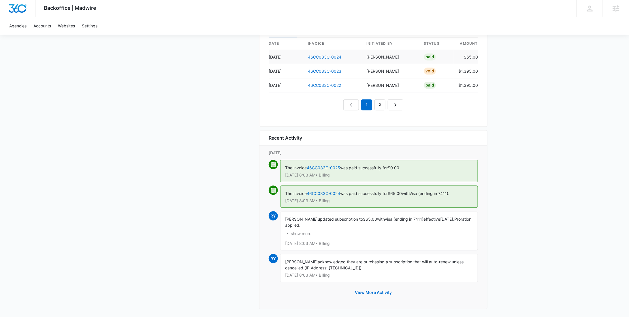
click at [471, 57] on td "$65.00" at bounding box center [466, 57] width 24 height 14
copy td "65.00"
drag, startPoint x: 456, startPoint y: 192, endPoint x: 416, endPoint y: 193, distance: 40.1
click at [416, 193] on div "The invoice 46CC033C-0024 was paid successfully for $65.00 with Visa (ending in…" at bounding box center [379, 197] width 198 height 22
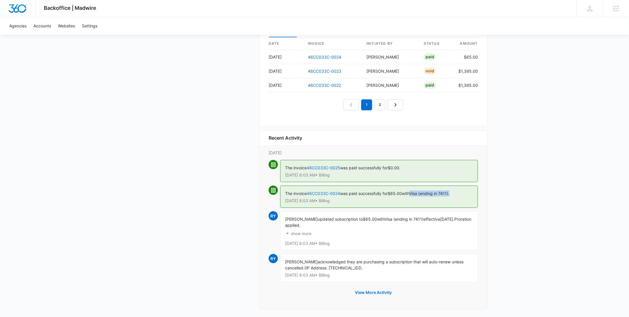
copy span "Visa (ending in 7411)."
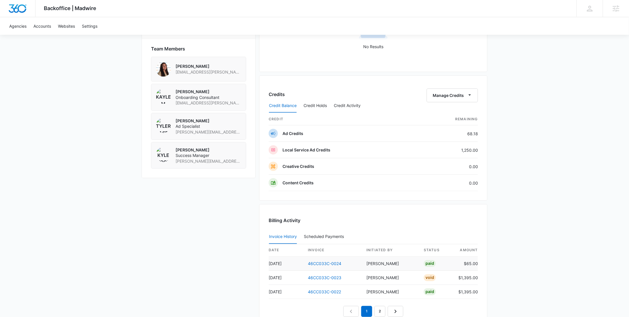
scroll to position [429, 0]
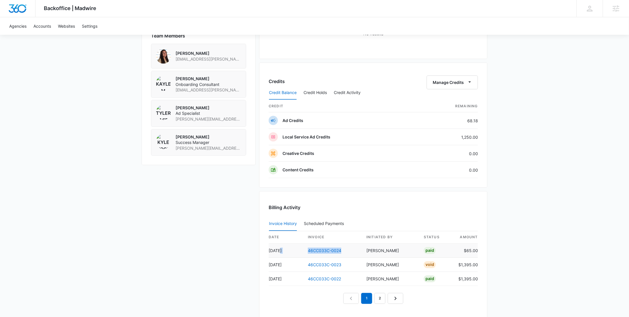
drag, startPoint x: 346, startPoint y: 251, endPoint x: 299, endPoint y: 252, distance: 47.3
click at [299, 252] on tr "[DATE] 46CC033C-0024 [PERSON_NAME] Paid $65.00" at bounding box center [373, 251] width 209 height 14
copy tr "46CC033C-0024"
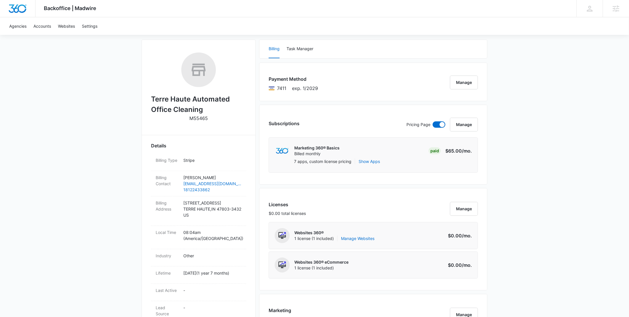
scroll to position [0, 0]
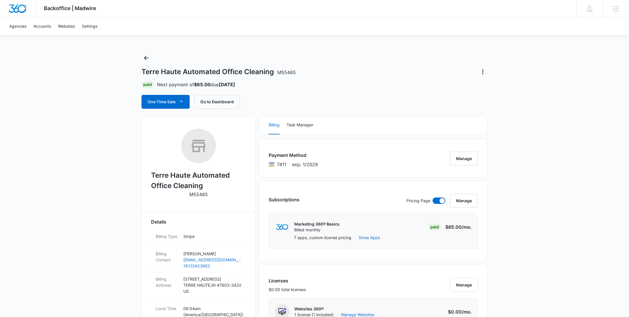
click at [201, 191] on p "M55465" at bounding box center [198, 194] width 18 height 7
click at [201, 192] on p "M55465" at bounding box center [198, 194] width 18 height 7
copy p "M55465"
click at [147, 60] on icon "Back" at bounding box center [146, 57] width 7 height 7
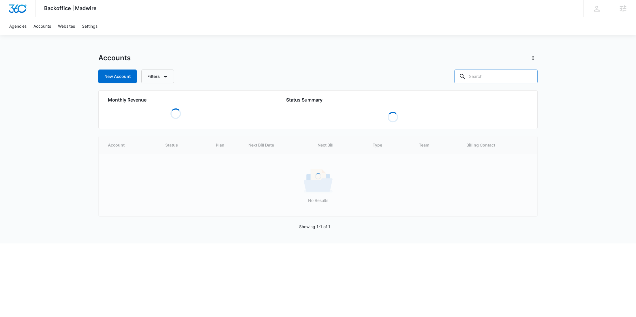
click at [496, 76] on input "text" at bounding box center [495, 76] width 83 height 14
paste input "M337351"
type input "M337351"
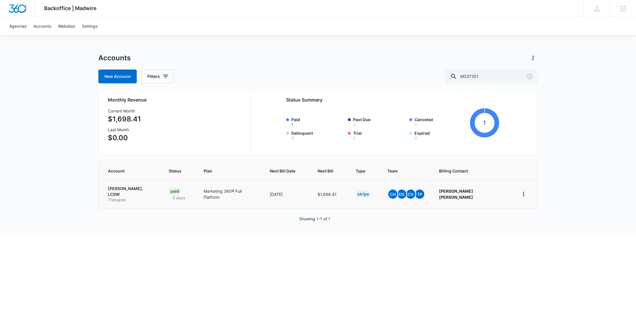
click at [123, 197] on p "Therapist" at bounding box center [131, 200] width 47 height 6
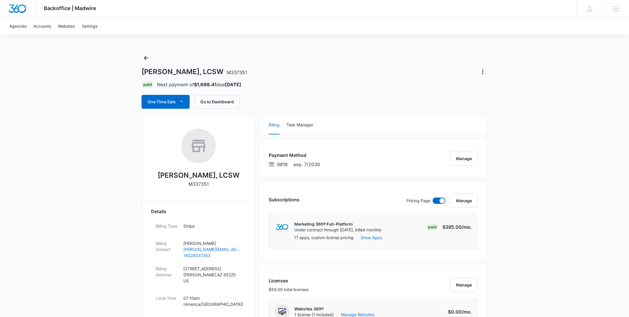
click at [198, 187] on p "M337351" at bounding box center [199, 183] width 20 height 7
copy p "M337351"
click at [201, 183] on p "M337351" at bounding box center [199, 183] width 20 height 7
click at [200, 183] on p "M337351" at bounding box center [199, 183] width 20 height 7
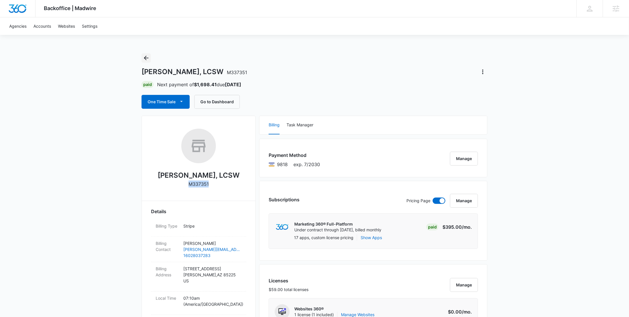
click at [145, 58] on icon "Back" at bounding box center [146, 58] width 5 height 5
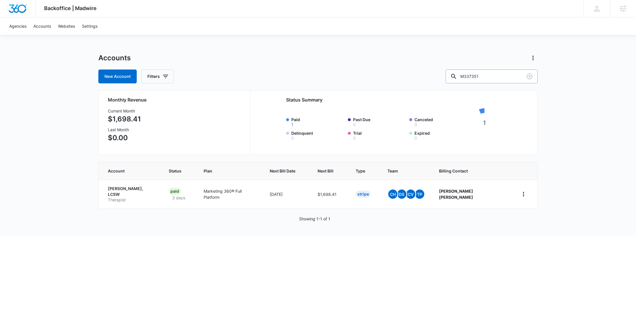
drag, startPoint x: 501, startPoint y: 80, endPoint x: 470, endPoint y: 78, distance: 30.9
click at [471, 79] on div "M337351" at bounding box center [491, 76] width 92 height 14
paste input "27672"
type input "M327672"
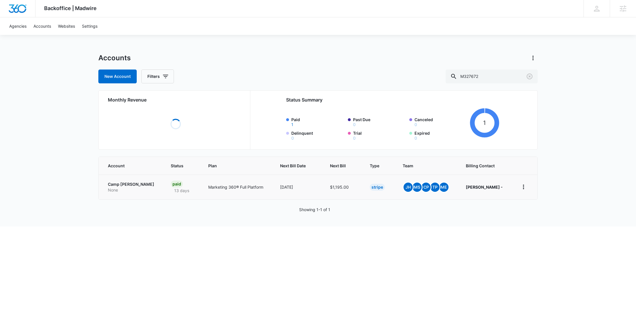
click at [136, 186] on p "Camp Caudle" at bounding box center [132, 184] width 49 height 6
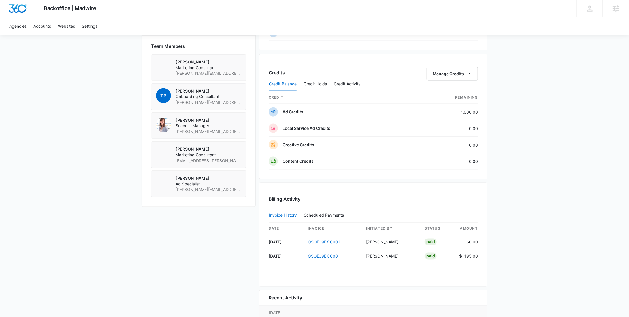
scroll to position [328, 0]
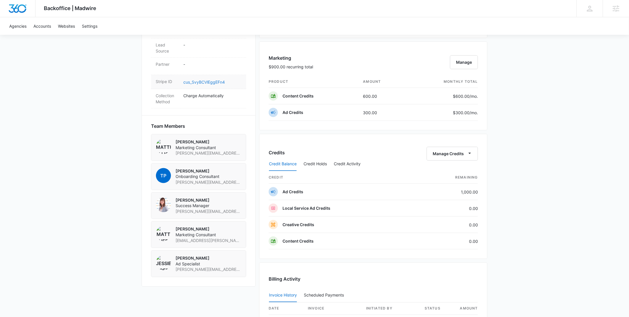
click at [215, 80] on link "cus_SvyBCVlEggEFn4" at bounding box center [204, 82] width 42 height 5
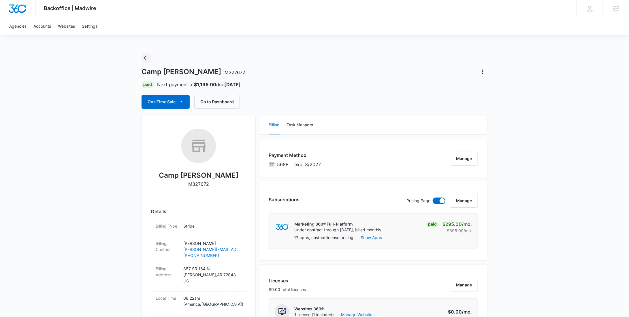
click at [144, 58] on icon "Back" at bounding box center [146, 58] width 5 height 5
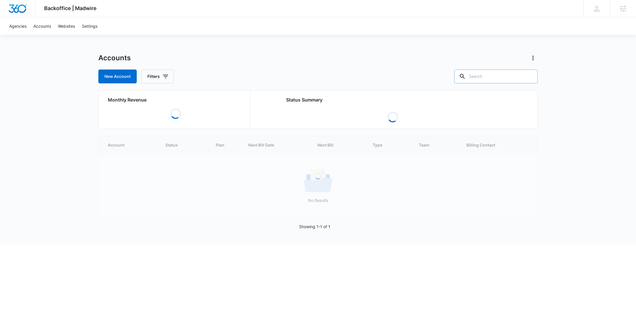
click at [496, 75] on input "text" at bounding box center [495, 76] width 83 height 14
paste input "M326628"
type input "M326628"
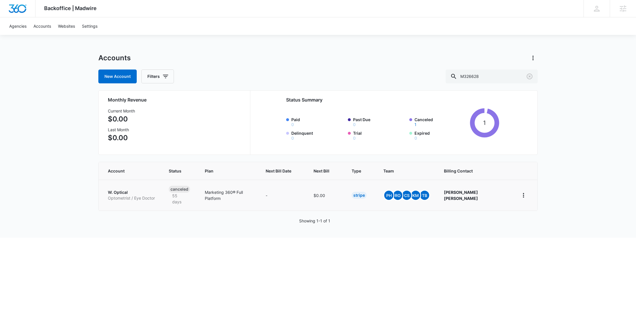
click at [134, 189] on p "W. Optical" at bounding box center [131, 192] width 47 height 6
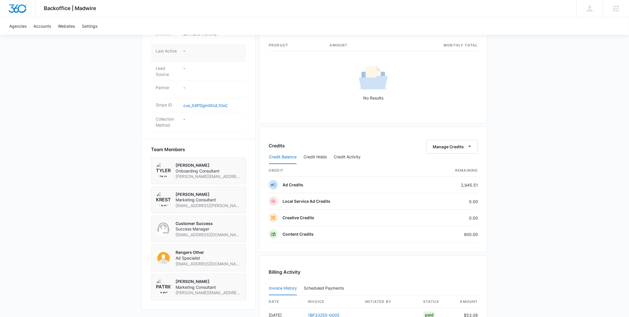
scroll to position [286, 0]
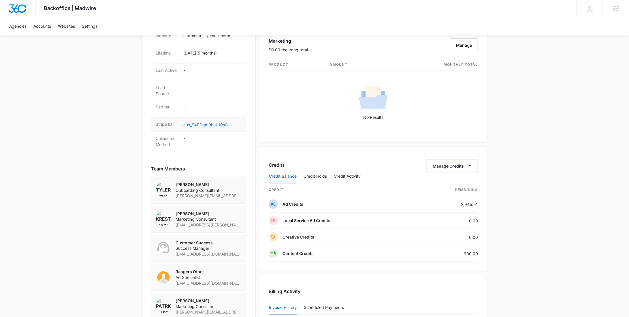
click at [202, 122] on link "cus_S4PDgm0hUL10sC" at bounding box center [205, 124] width 44 height 5
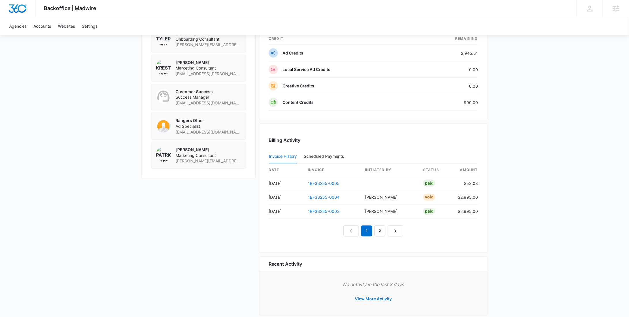
scroll to position [444, 0]
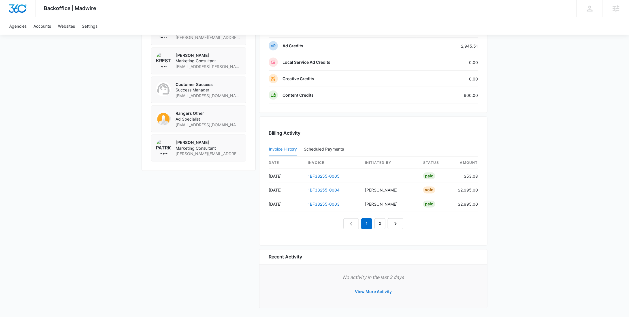
click at [385, 289] on button "View More Activity" at bounding box center [373, 292] width 48 height 14
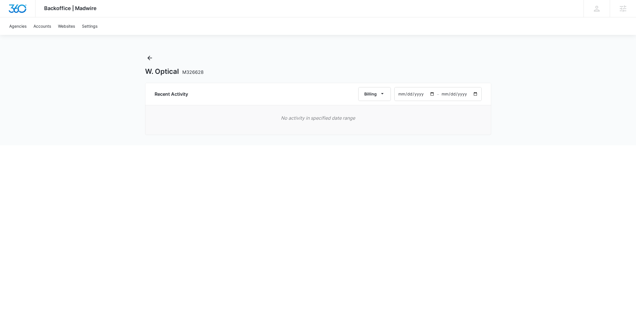
click at [430, 93] on input "[DATE]" at bounding box center [415, 93] width 42 height 13
type input "2025-05-01"
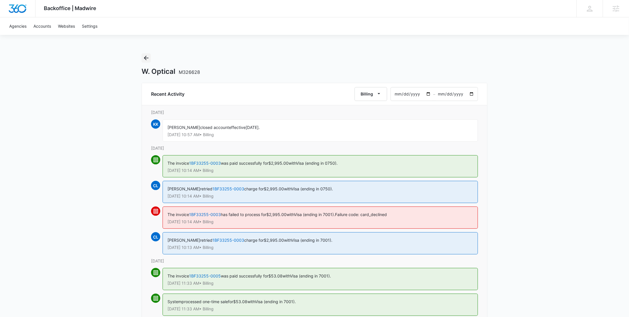
click at [147, 59] on icon "Back" at bounding box center [146, 57] width 7 height 7
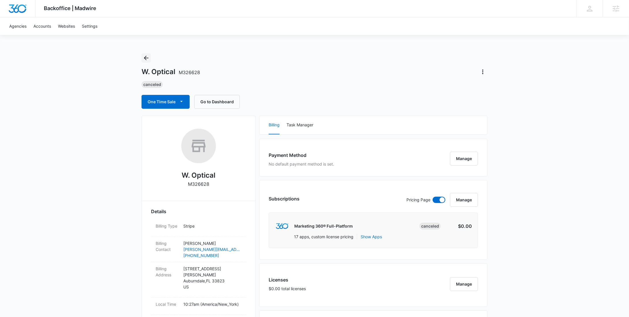
click at [147, 56] on icon "Back" at bounding box center [146, 57] width 7 height 7
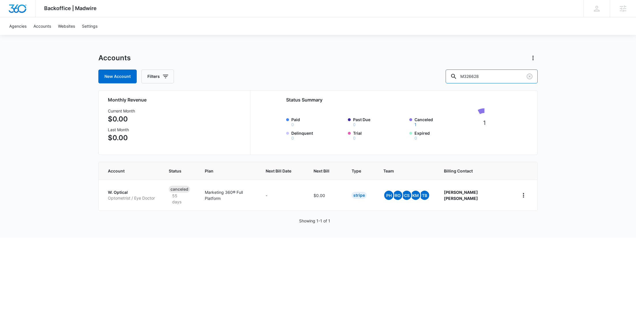
drag, startPoint x: 488, startPoint y: 74, endPoint x: 460, endPoint y: 74, distance: 28.8
click at [460, 74] on div "New Account Filters M326628" at bounding box center [317, 76] width 439 height 14
paste input "7621"
type input "M37621"
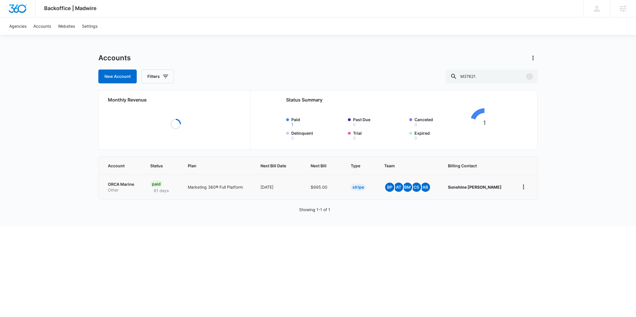
click at [119, 185] on p "ORCA Marine" at bounding box center [122, 184] width 29 height 6
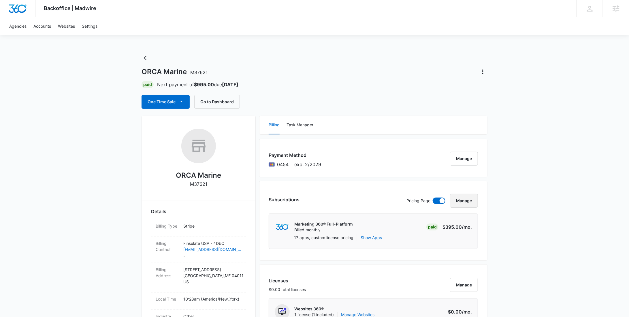
click at [463, 197] on button "Manage" at bounding box center [464, 201] width 28 height 14
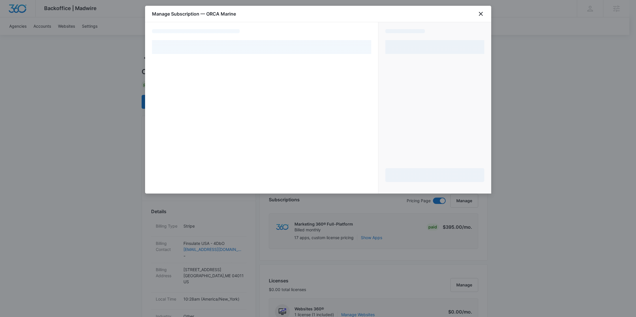
select select "pm_1Qs915A4n8RTgNjU8Pmgizzm"
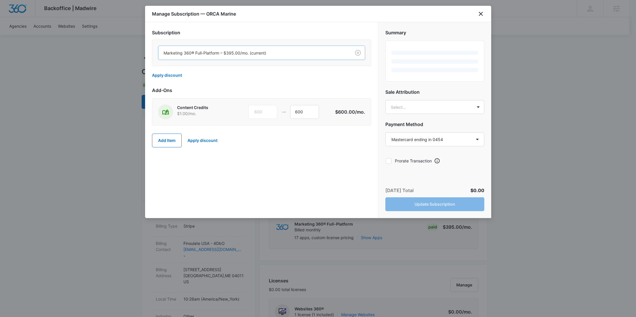
click at [234, 54] on div at bounding box center [253, 52] width 180 height 7
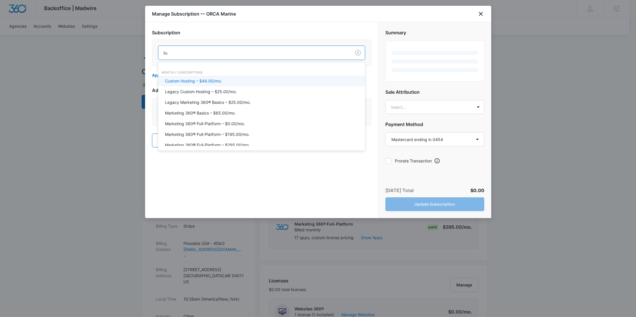
type input "bas"
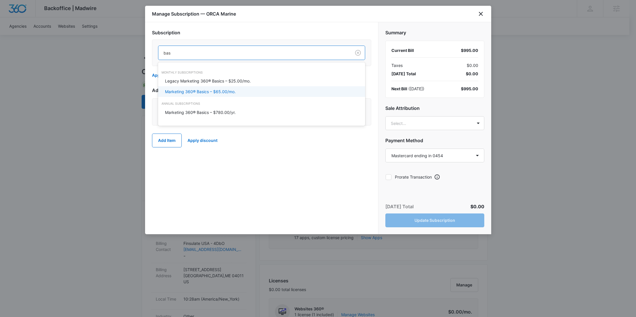
click at [232, 94] on p "Marketing 360® Basics – $65.00/mo." at bounding box center [200, 92] width 71 height 6
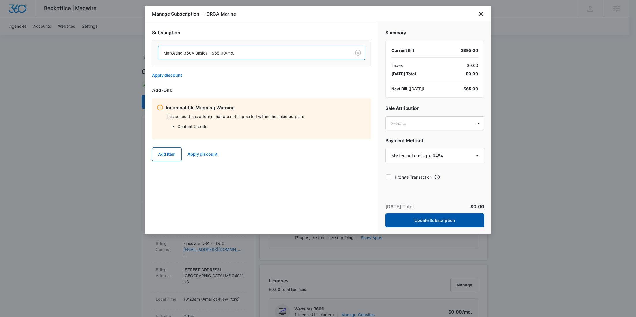
click at [436, 219] on button "Update Subscription" at bounding box center [434, 220] width 99 height 14
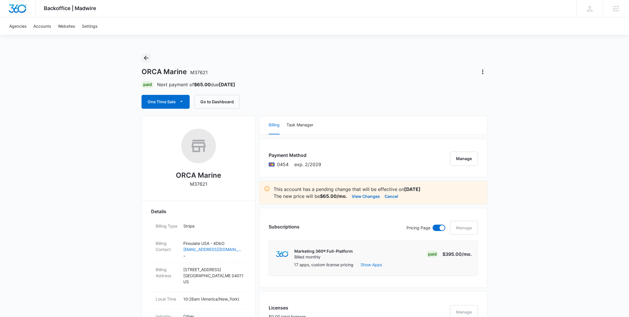
click at [146, 58] on icon "Back" at bounding box center [146, 57] width 7 height 7
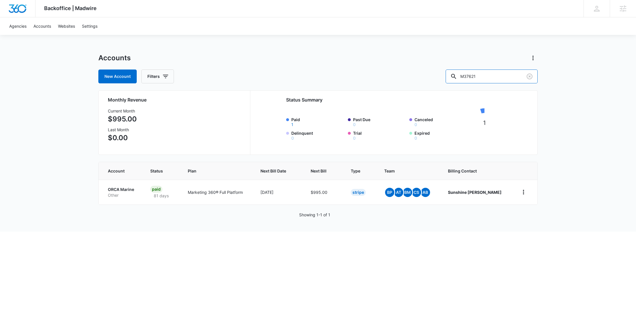
drag, startPoint x: 494, startPoint y: 76, endPoint x: 454, endPoint y: 76, distance: 40.1
click at [456, 77] on div "New Account Filters M37621" at bounding box center [317, 76] width 439 height 14
paste input "22470"
type input "M322470"
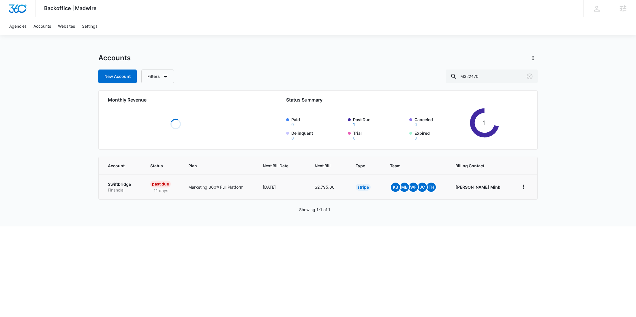
click at [110, 191] on p "Financial" at bounding box center [122, 190] width 29 height 6
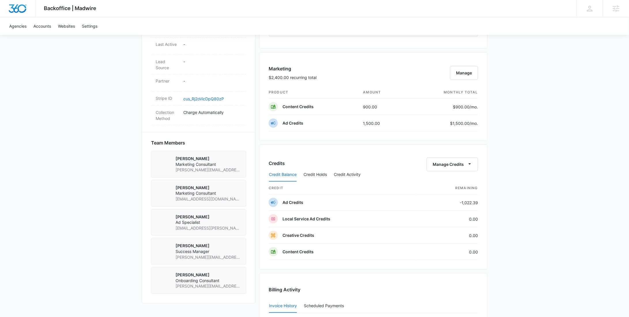
scroll to position [302, 0]
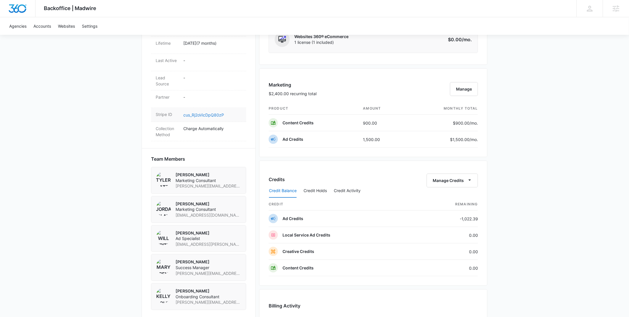
click at [217, 112] on link "cus_Rj2oVicDpQ80zP" at bounding box center [203, 114] width 41 height 5
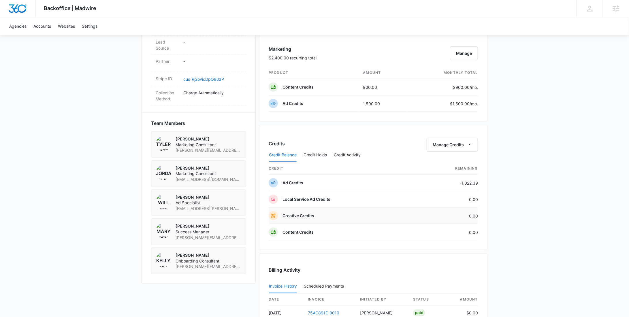
scroll to position [499, 0]
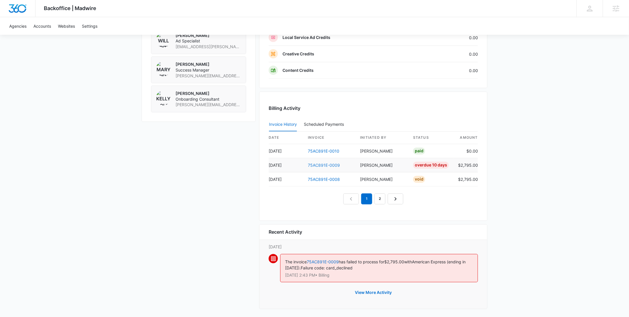
click at [325, 163] on link "75AC891E-0009" at bounding box center [324, 165] width 32 height 5
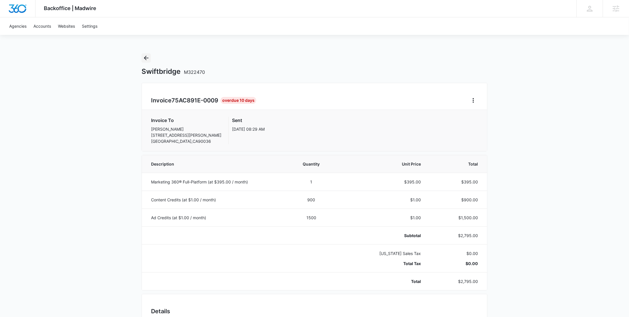
click at [146, 54] on button "Back" at bounding box center [146, 57] width 9 height 9
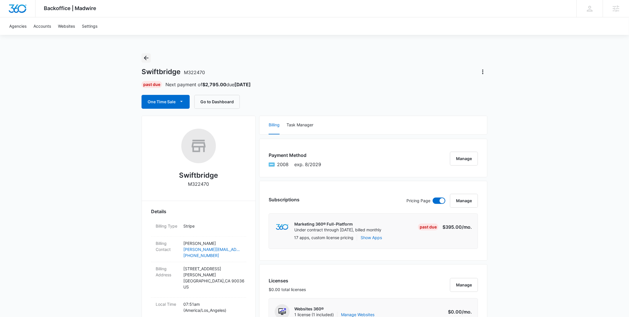
click at [145, 55] on icon "Back" at bounding box center [146, 57] width 7 height 7
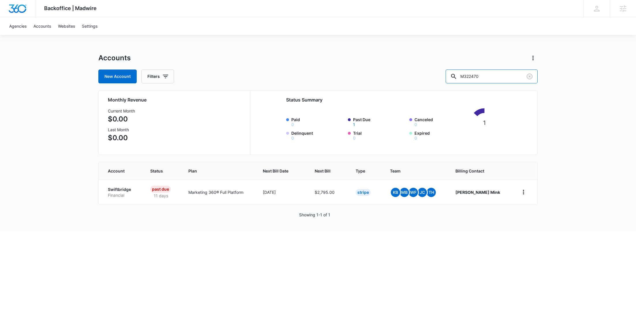
drag, startPoint x: 499, startPoint y: 79, endPoint x: 430, endPoint y: 78, distance: 68.6
click at [430, 78] on div "New Account Filters M322470" at bounding box center [317, 76] width 439 height 14
paste input "33101"
type input "M333101"
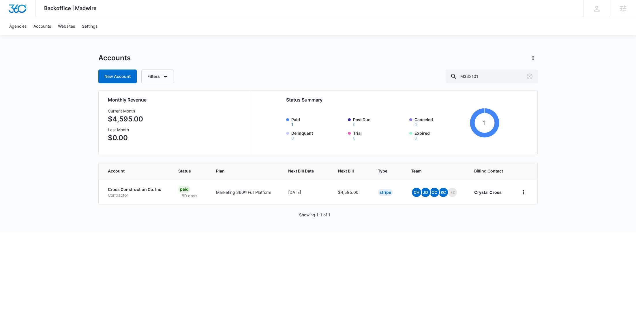
drag, startPoint x: 125, startPoint y: 189, endPoint x: 133, endPoint y: 175, distance: 16.6
click at [125, 189] on p "Cross Construction Co. Inc" at bounding box center [136, 190] width 57 height 6
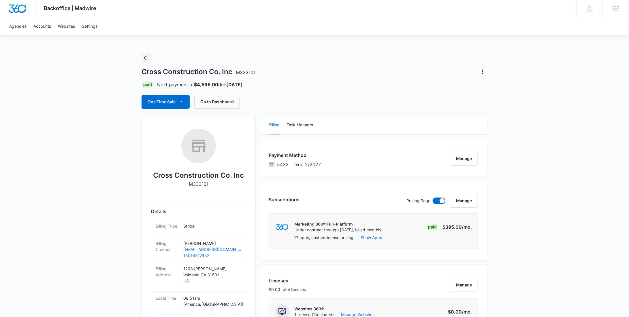
click at [146, 57] on icon "Back" at bounding box center [146, 57] width 7 height 7
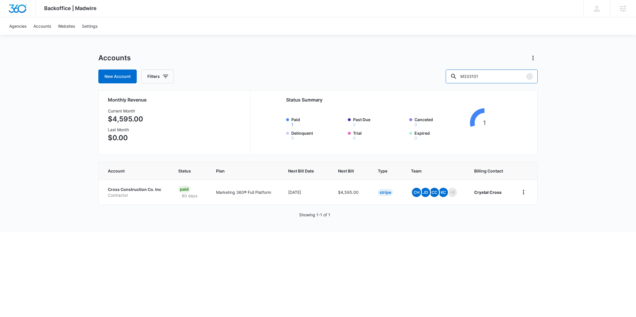
drag, startPoint x: 509, startPoint y: 78, endPoint x: 454, endPoint y: 80, distance: 55.4
click at [454, 80] on div "New Account Filters M333101" at bounding box center [317, 76] width 439 height 14
click at [139, 193] on p "Contractor" at bounding box center [136, 195] width 57 height 6
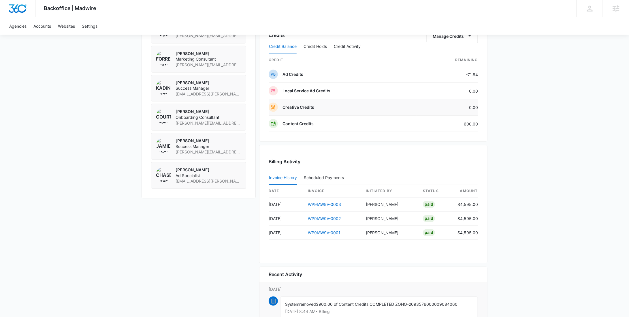
scroll to position [445, 0]
click at [320, 47] on button "Credit Holds" at bounding box center [315, 47] width 23 height 14
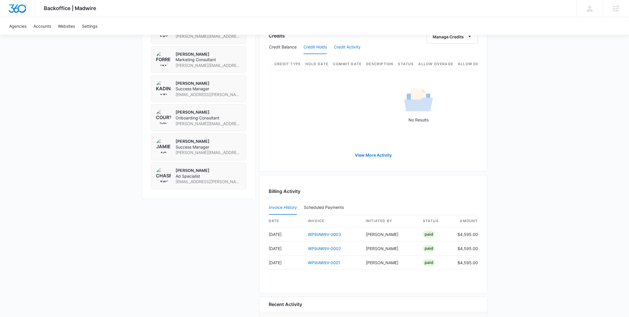
click at [353, 46] on button "Credit Activity" at bounding box center [347, 47] width 27 height 14
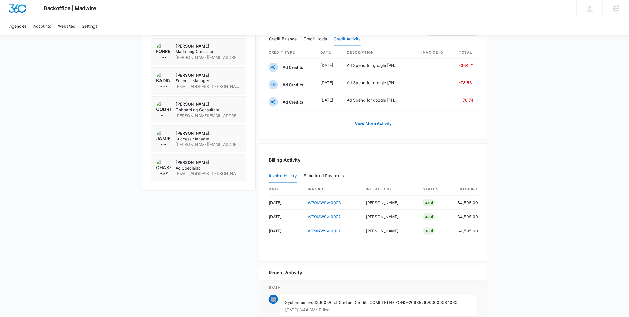
scroll to position [438, 0]
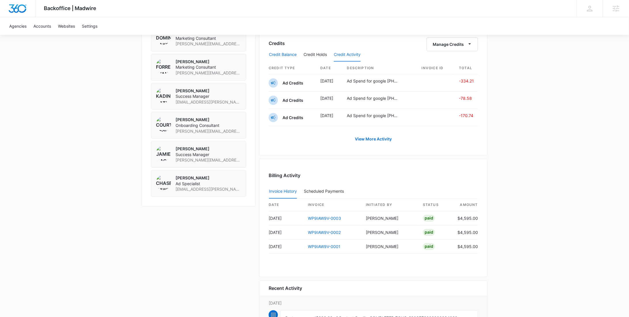
click at [289, 55] on button "Credit Balance" at bounding box center [283, 55] width 28 height 14
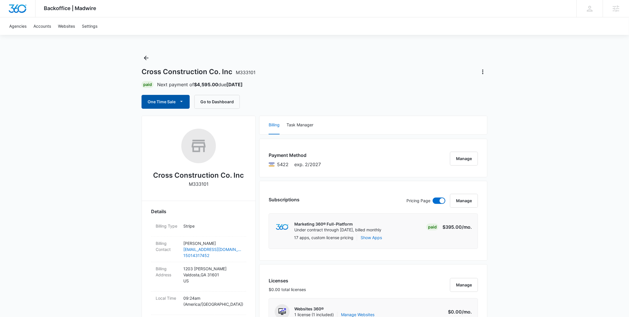
click at [157, 105] on button "One Time Sale" at bounding box center [166, 102] width 48 height 14
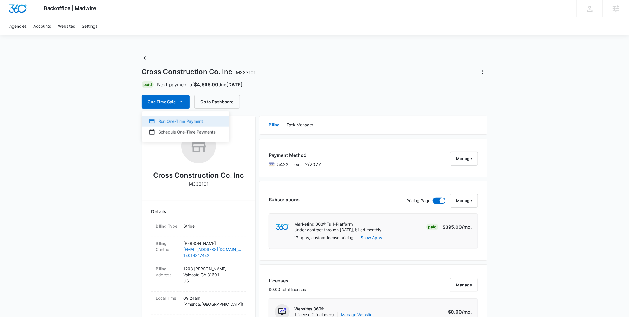
click at [167, 123] on div "Run One-Time Payment" at bounding box center [182, 121] width 67 height 6
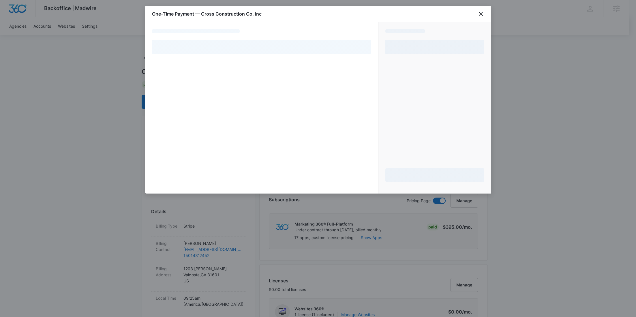
select select "pm_1Rc6v6A4n8RTgNjUDeAYDfuf"
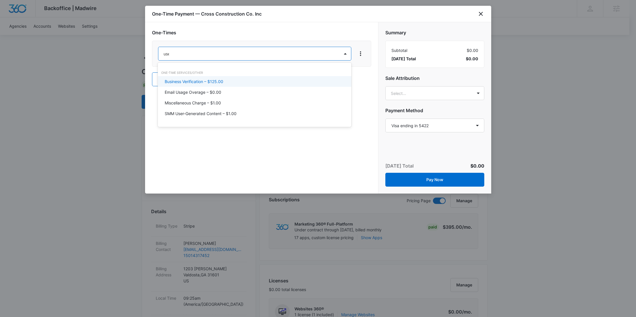
type input "user"
click at [233, 80] on p "SMM User-Generated Content – $1.00" at bounding box center [201, 81] width 72 height 6
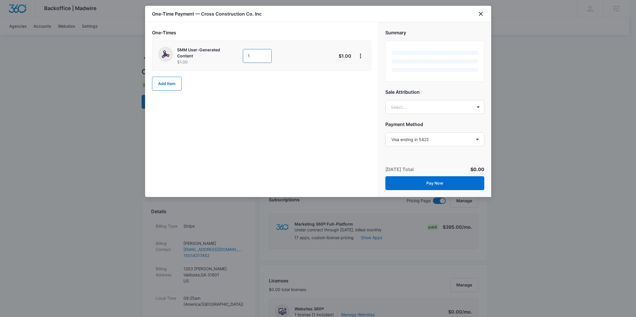
drag, startPoint x: 263, startPoint y: 53, endPoint x: 221, endPoint y: 54, distance: 41.5
click at [224, 54] on div "SMM User-Generated Content $1.00 1" at bounding box center [241, 56] width 166 height 18
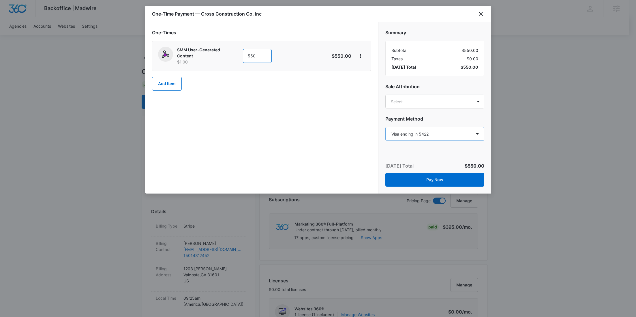
type input "550"
click at [424, 132] on select "Select a payment method Visa ending in 5422 New payment method Monthly invoice" at bounding box center [434, 134] width 99 height 14
select select "MANUAL_INVOICE"
click at [385, 127] on select "Select a payment method Visa ending in 5422 New payment method Monthly invoice" at bounding box center [434, 134] width 99 height 14
click at [429, 181] on button "Pay Now" at bounding box center [434, 180] width 99 height 14
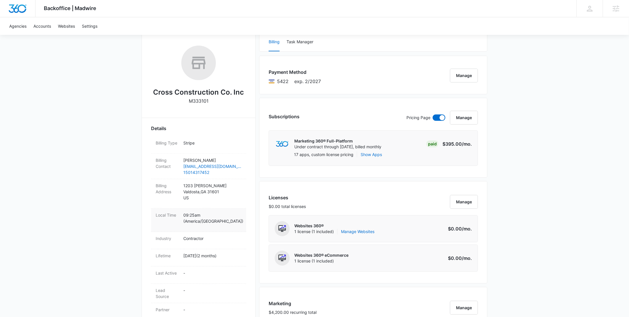
scroll to position [153, 0]
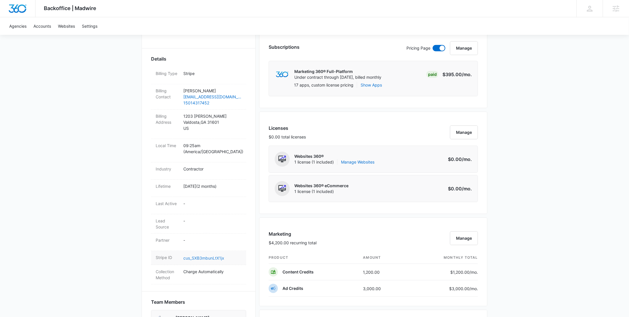
click at [200, 255] on link "cus_SXB3mbunLtX1jx" at bounding box center [203, 257] width 41 height 5
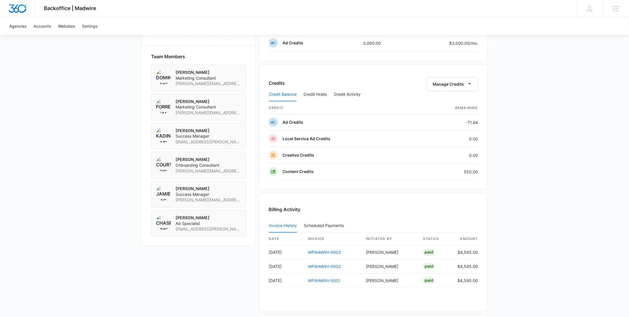
scroll to position [398, 0]
click at [450, 84] on button "Manage Credits" at bounding box center [452, 85] width 51 height 14
click at [445, 108] on div "Withdraw Credits" at bounding box center [461, 110] width 54 height 4
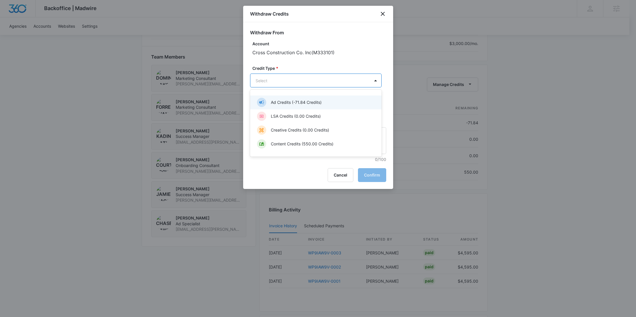
click at [299, 83] on body "Backoffice | Madwire Apps Settings RY Rochelle Young rochelle.young@madwire.com…" at bounding box center [318, 19] width 636 height 834
click at [295, 144] on p "Content Credits (550.00 Credits)" at bounding box center [302, 144] width 63 height 6
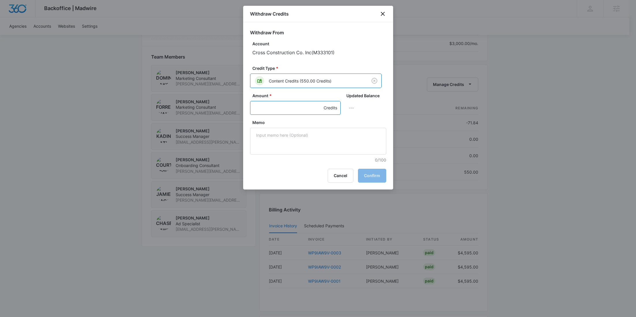
click at [286, 110] on input "Amount *" at bounding box center [295, 108] width 91 height 14
type input "550"
click at [282, 138] on textarea "Memo" at bounding box center [318, 141] width 136 height 27
paste textarea "WP9IAW9V-0004"
type textarea "WP9IAW9V-0004 SMM UGC"
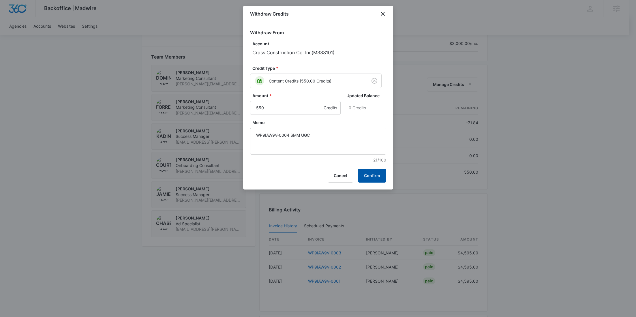
click at [373, 171] on button "Confirm" at bounding box center [372, 176] width 28 height 14
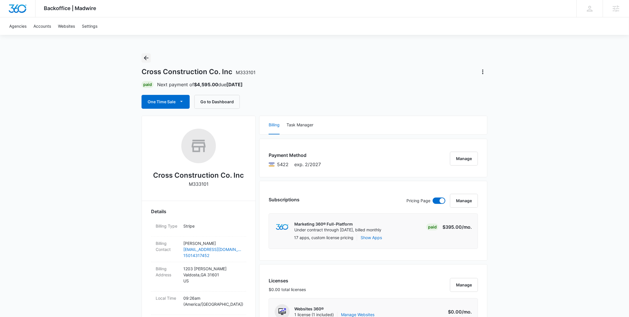
click at [143, 59] on icon "Back" at bounding box center [146, 57] width 7 height 7
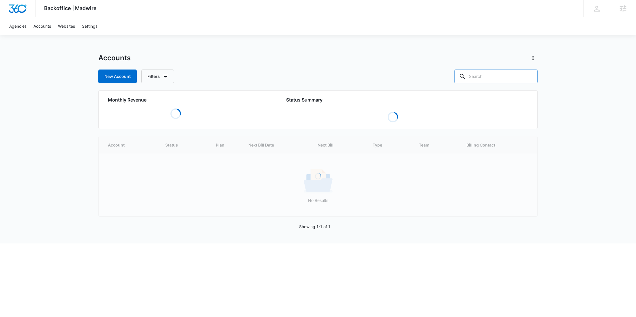
click at [509, 78] on input "text" at bounding box center [495, 76] width 83 height 14
paste input "M335175"
type input "M335175"
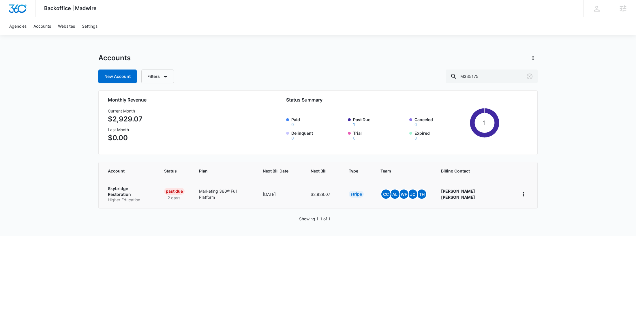
click at [129, 197] on p "Higher Education" at bounding box center [129, 200] width 42 height 6
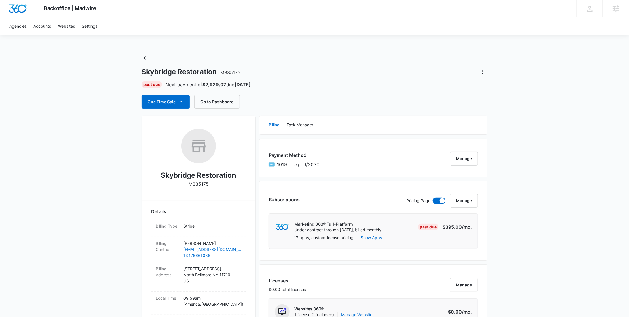
click at [201, 182] on p "M335175" at bounding box center [199, 183] width 20 height 7
copy p "M335175"
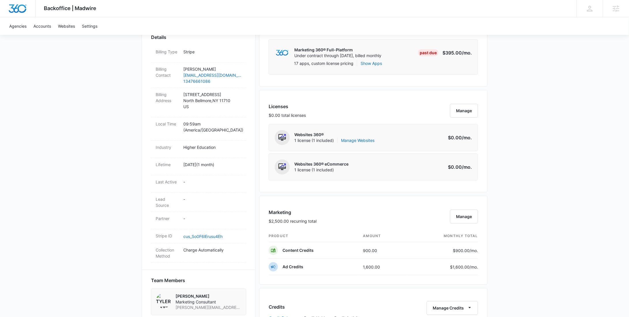
scroll to position [182, 0]
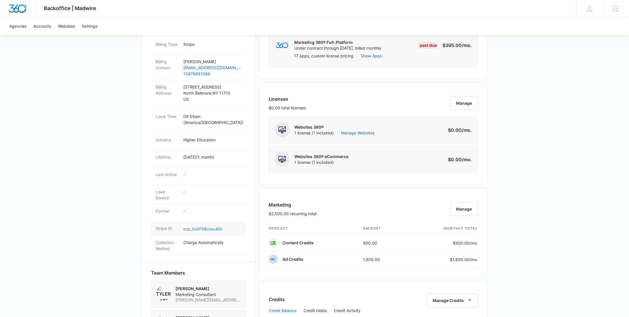
click at [210, 226] on link "cus_So0F6lErusu4Eh" at bounding box center [202, 228] width 39 height 5
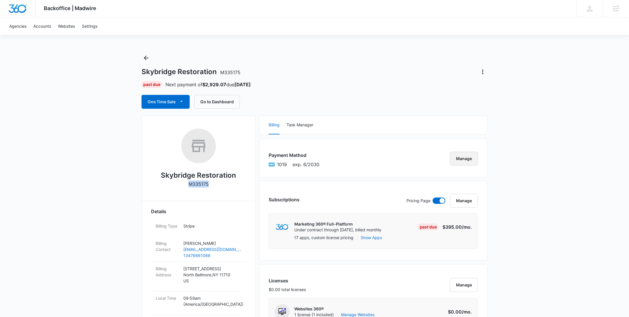
click at [468, 152] on button "Manage" at bounding box center [464, 159] width 28 height 14
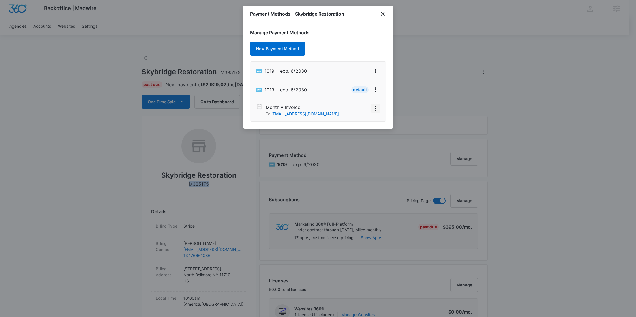
click at [377, 110] on icon "View More" at bounding box center [375, 108] width 7 height 7
click at [364, 93] on div "Activate" at bounding box center [358, 92] width 16 height 4
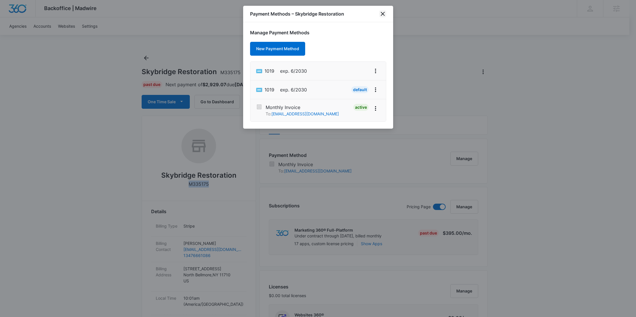
click at [383, 14] on icon "close" at bounding box center [383, 14] width 4 height 4
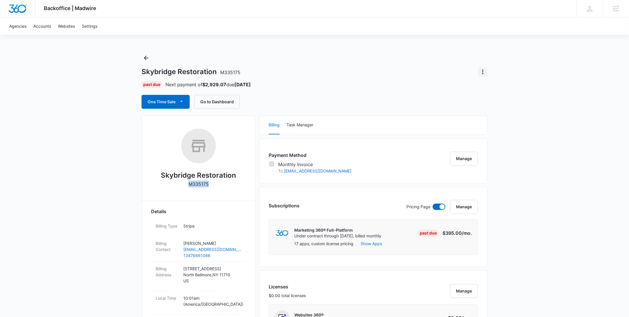
click at [480, 74] on icon "Actions" at bounding box center [482, 71] width 7 height 7
click at [490, 88] on div "Update Status" at bounding box center [500, 88] width 28 height 4
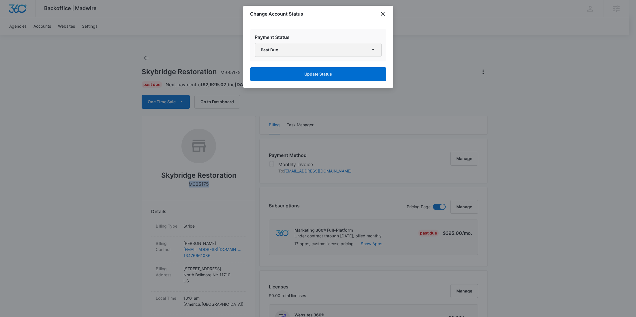
click at [286, 52] on button "Past Due" at bounding box center [318, 50] width 127 height 14
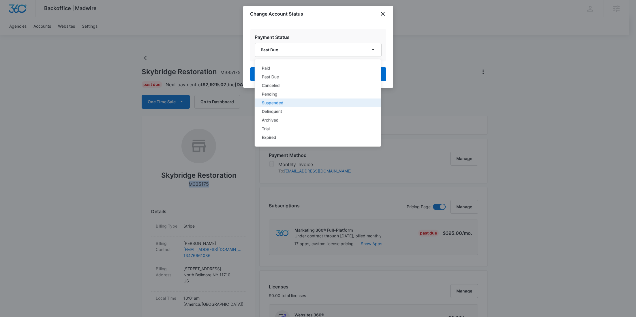
click at [283, 101] on div "Suspended" at bounding box center [314, 103] width 105 height 4
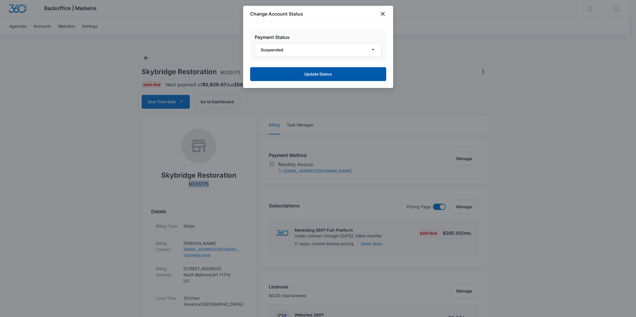
click at [309, 73] on button "Update Status" at bounding box center [318, 74] width 136 height 14
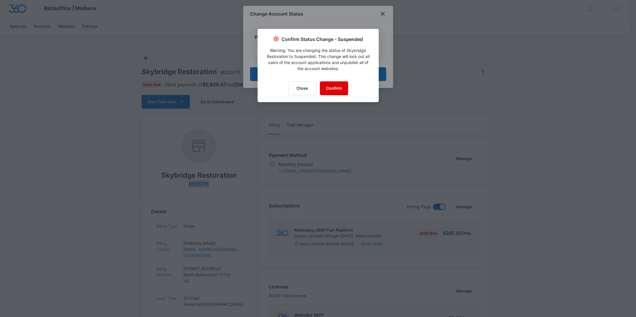
click at [336, 86] on button "Confirm" at bounding box center [334, 88] width 28 height 14
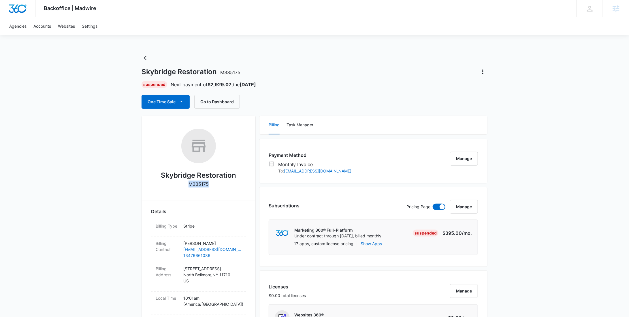
copy p "M335175"
click at [143, 57] on icon "Back" at bounding box center [146, 57] width 7 height 7
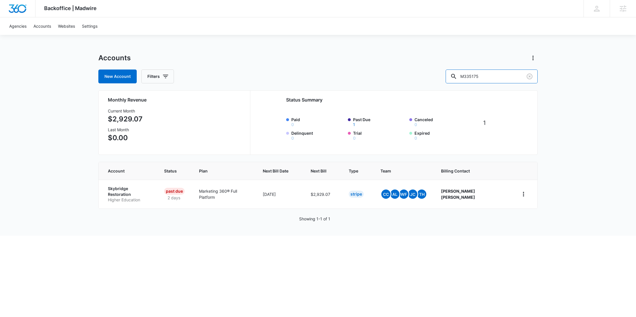
drag, startPoint x: 512, startPoint y: 74, endPoint x: 431, endPoint y: 77, distance: 81.6
click at [433, 77] on div "New Account Filters M335175" at bounding box center [317, 76] width 439 height 14
paste input "1800"
type input "M331800"
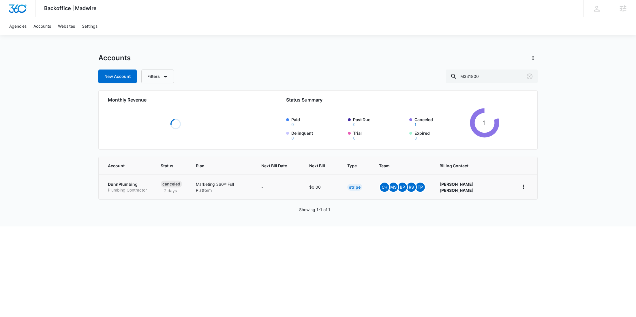
click at [115, 189] on p "Plumbing Contractor" at bounding box center [127, 190] width 39 height 6
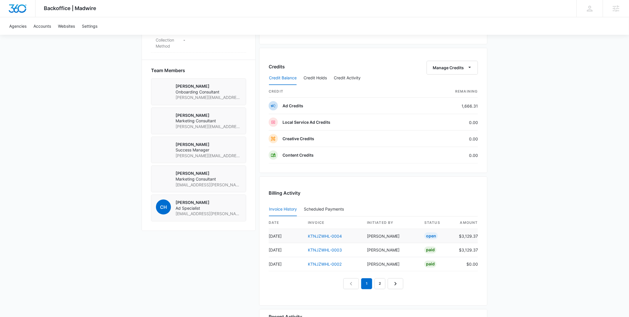
scroll to position [298, 0]
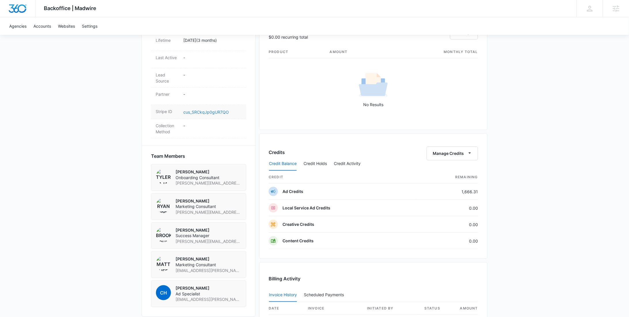
click at [212, 110] on link "cus_SRCkqJp0gUR7QO" at bounding box center [206, 112] width 46 height 5
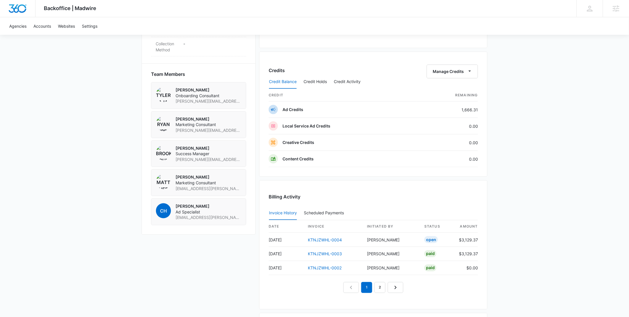
scroll to position [444, 0]
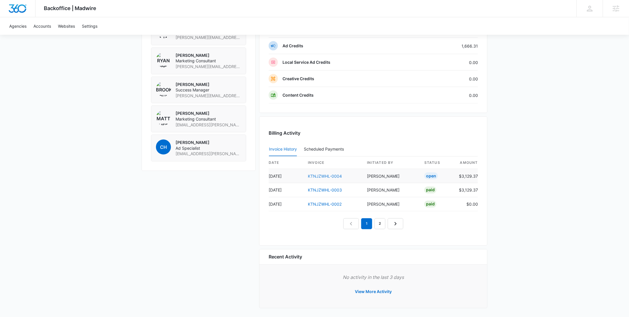
drag, startPoint x: 345, startPoint y: 175, endPoint x: 308, endPoint y: 174, distance: 36.9
click at [308, 174] on td "KTNJZWHL-0004" at bounding box center [332, 176] width 59 height 14
drag, startPoint x: 331, startPoint y: 175, endPoint x: 305, endPoint y: 176, distance: 25.7
click at [305, 176] on td "KTNJZWHL-0004" at bounding box center [332, 176] width 59 height 14
copy link "KTNJZWHL-0004"
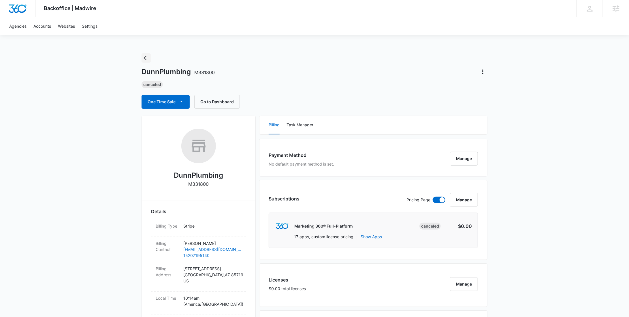
click at [146, 57] on icon "Back" at bounding box center [146, 57] width 7 height 7
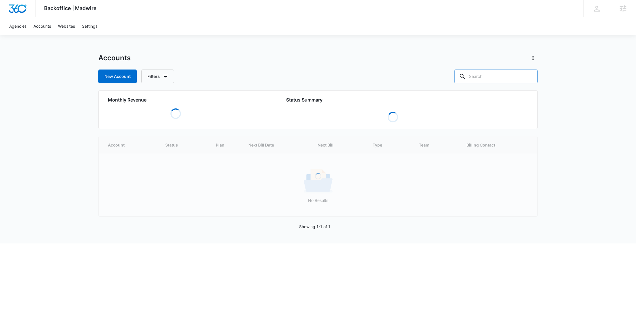
click at [509, 77] on input "text" at bounding box center [495, 76] width 83 height 14
paste input "M326836"
type input "M326836"
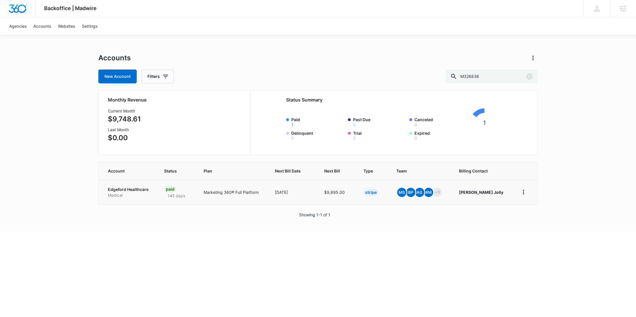
click at [125, 195] on p "Medical" at bounding box center [129, 195] width 42 height 6
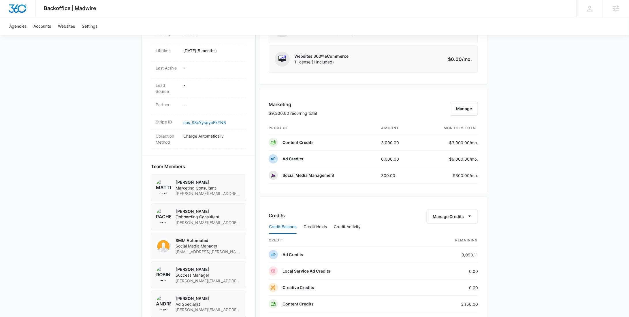
scroll to position [283, 0]
click at [444, 216] on button "Manage Credits" at bounding box center [452, 216] width 51 height 14
click at [441, 245] on div "Deposit Credits Withdraw Credits Transfer Credits Transfer To Another Account" at bounding box center [464, 245] width 75 height 44
click at [449, 210] on button "Manage Credits" at bounding box center [452, 216] width 51 height 14
click at [446, 242] on div "Withdraw Credits" at bounding box center [461, 241] width 54 height 4
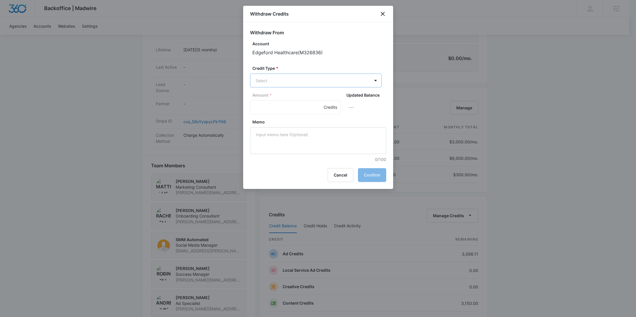
click at [290, 78] on body "Backoffice | Madwire Apps Settings [PERSON_NAME] Young [EMAIL_ADDRESS][PERSON_N…" at bounding box center [318, 122] width 636 height 810
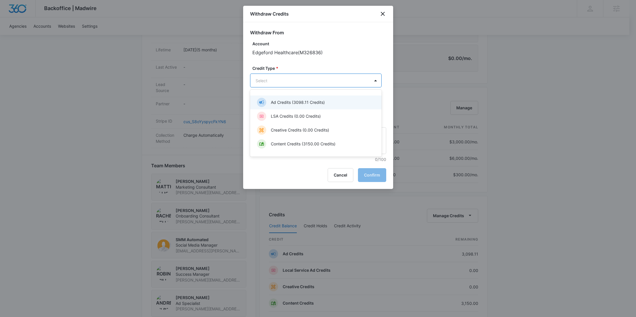
click at [281, 100] on p "Ad Credits (3098.11 Credits)" at bounding box center [298, 102] width 54 height 6
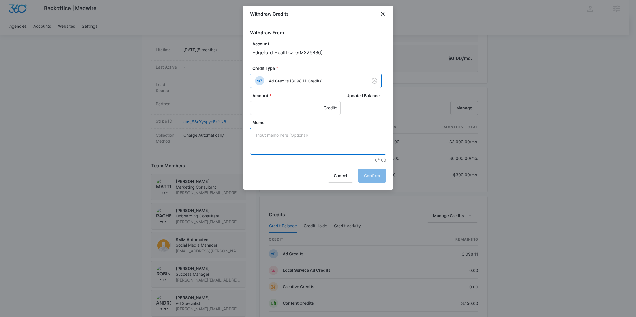
drag, startPoint x: 263, startPoint y: 145, endPoint x: 266, endPoint y: 138, distance: 7.9
click at [263, 145] on textarea "Memo" at bounding box center [318, 141] width 136 height 27
paste textarea "LinkedIn"
type textarea "LinkedIn"
click at [281, 108] on input "Amount *" at bounding box center [295, 108] width 91 height 14
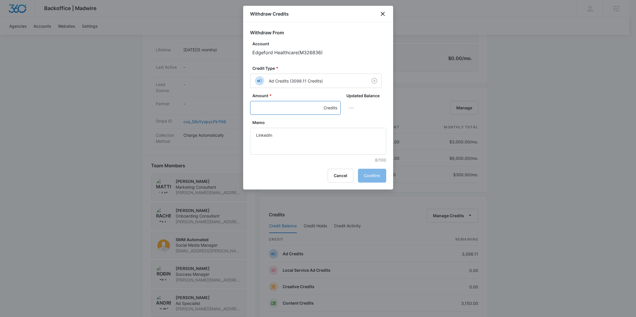
paste input "2000.00"
type input "2000.00"
click at [368, 174] on button "Confirm" at bounding box center [372, 176] width 28 height 14
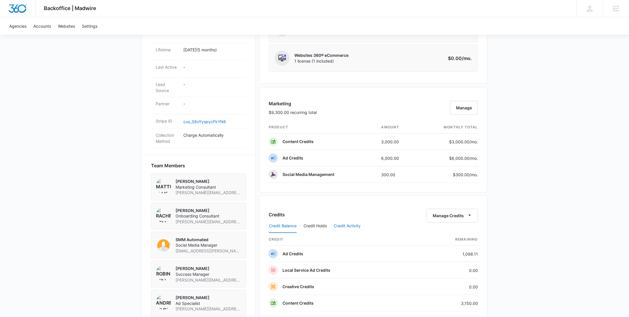
click at [345, 229] on button "Credit Activity" at bounding box center [347, 226] width 27 height 14
